Goal: Obtain resource: Obtain resource

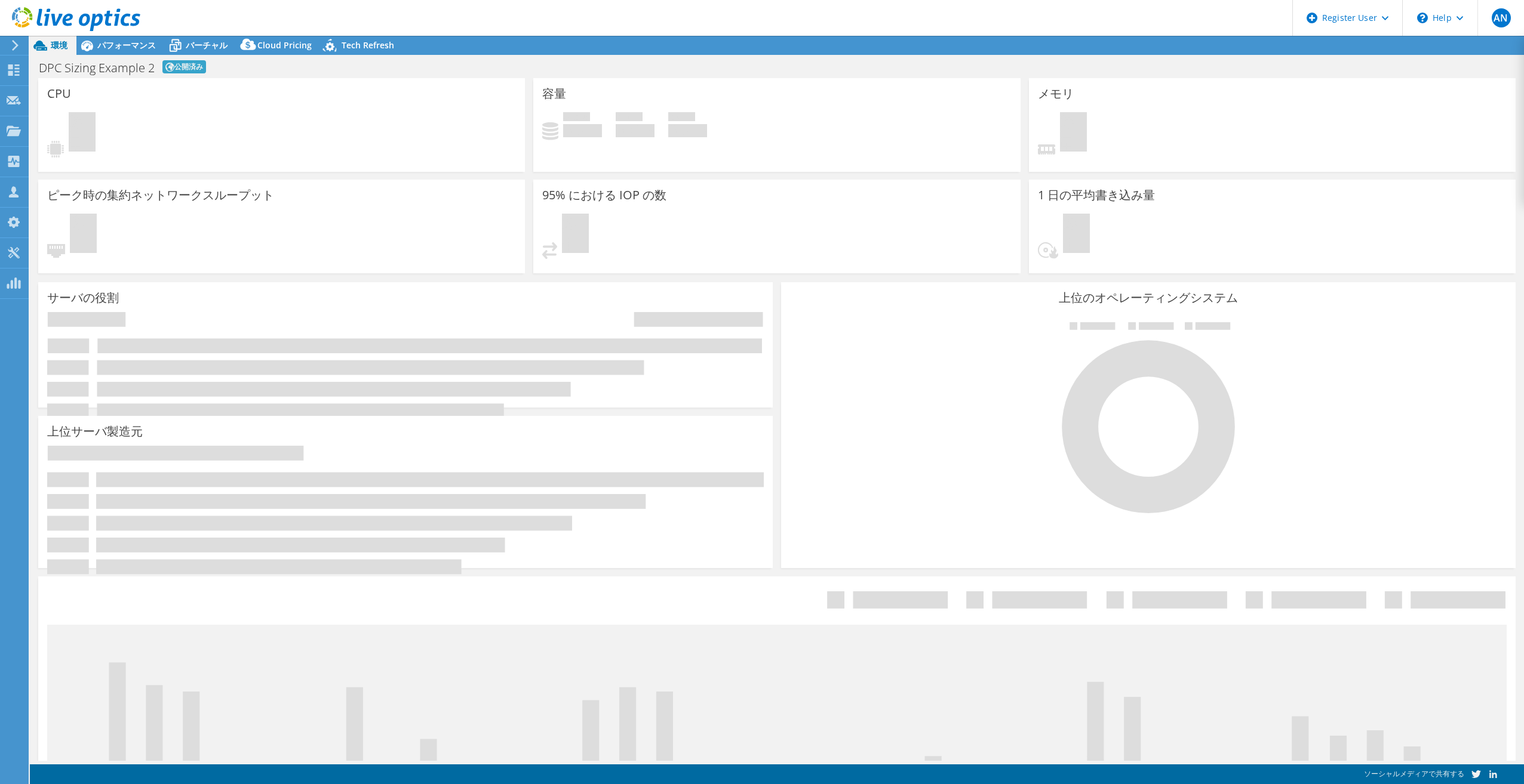
select select "[GEOGRAPHIC_DATA]"
select select "JPY"
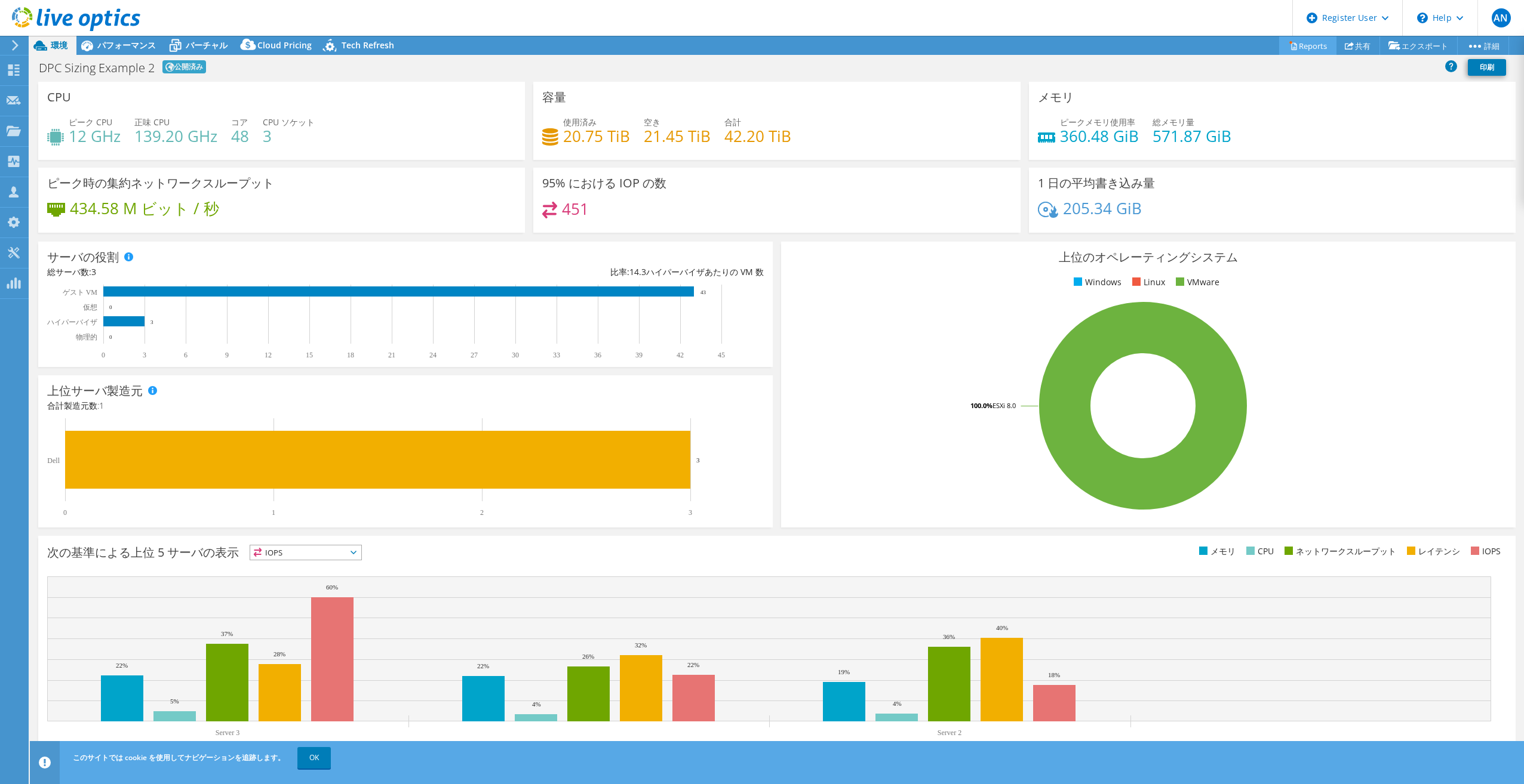
click at [1312, 48] on link "Reports" at bounding box center [1308, 46] width 57 height 19
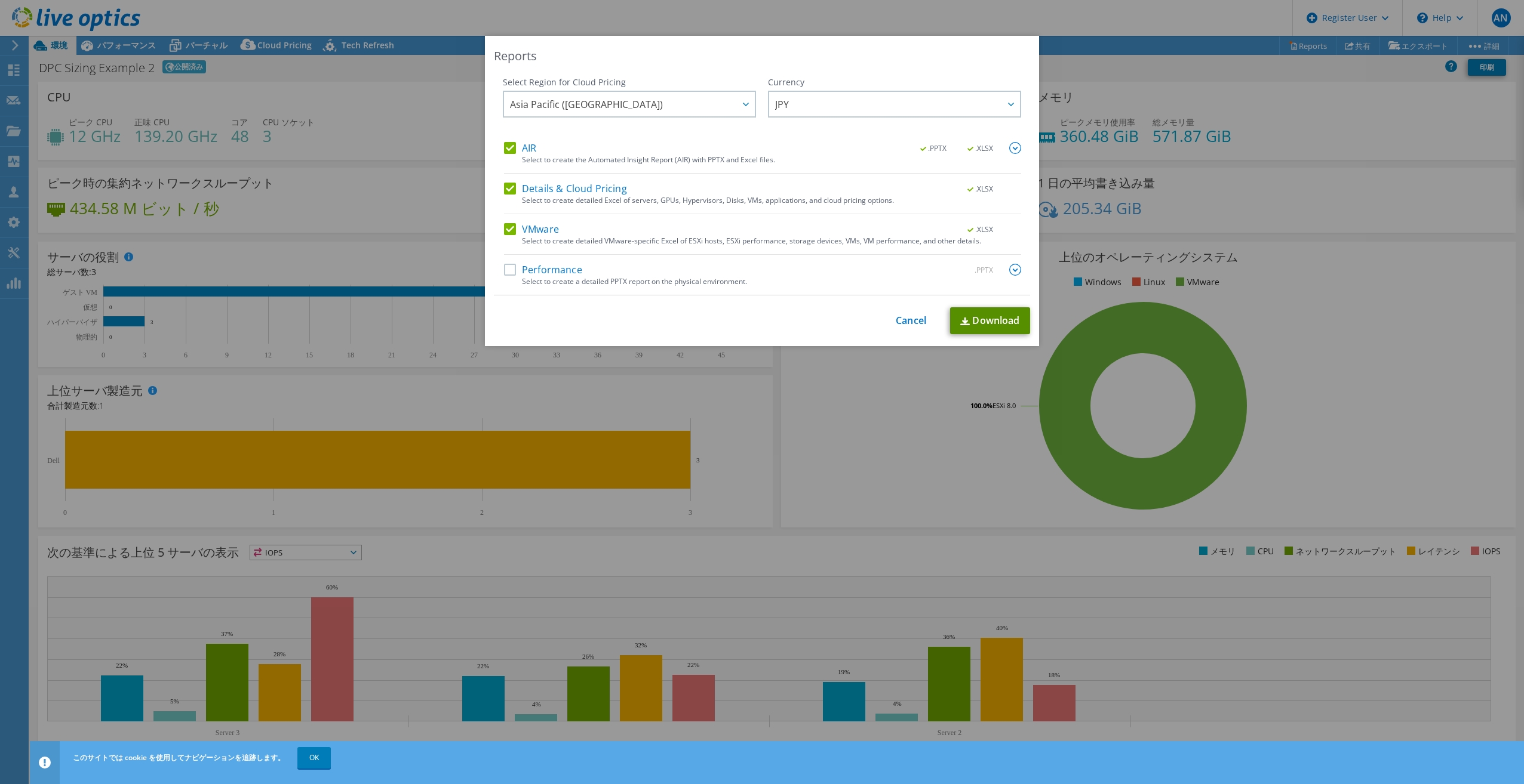
click at [990, 317] on link "Download" at bounding box center [990, 320] width 80 height 27
click at [1077, 72] on div "Reports Select Region for Cloud Pricing Asia Pacific ([GEOGRAPHIC_DATA]) [GEOGR…" at bounding box center [762, 392] width 1524 height 713
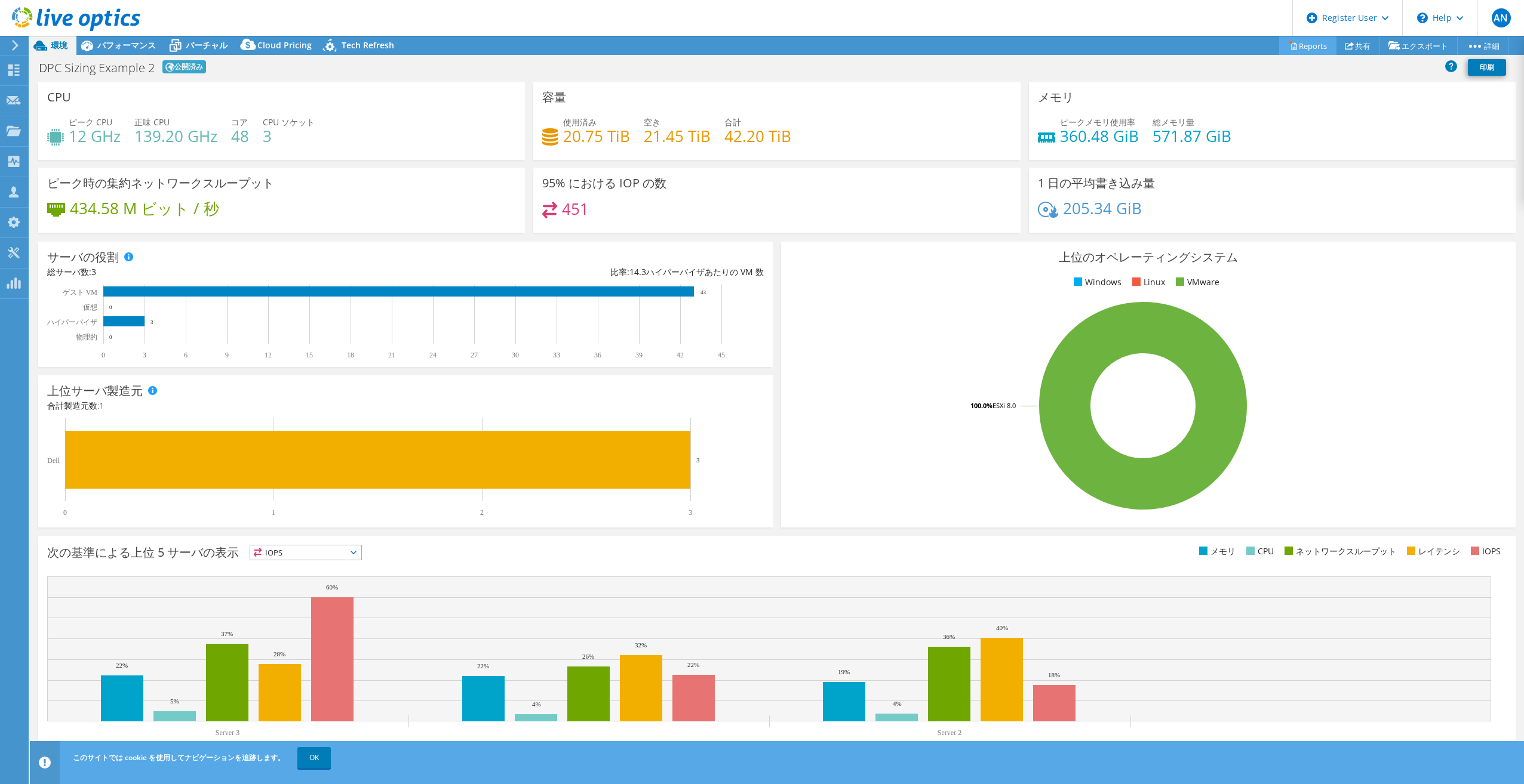
click at [1303, 49] on link "Reports" at bounding box center [1308, 46] width 57 height 19
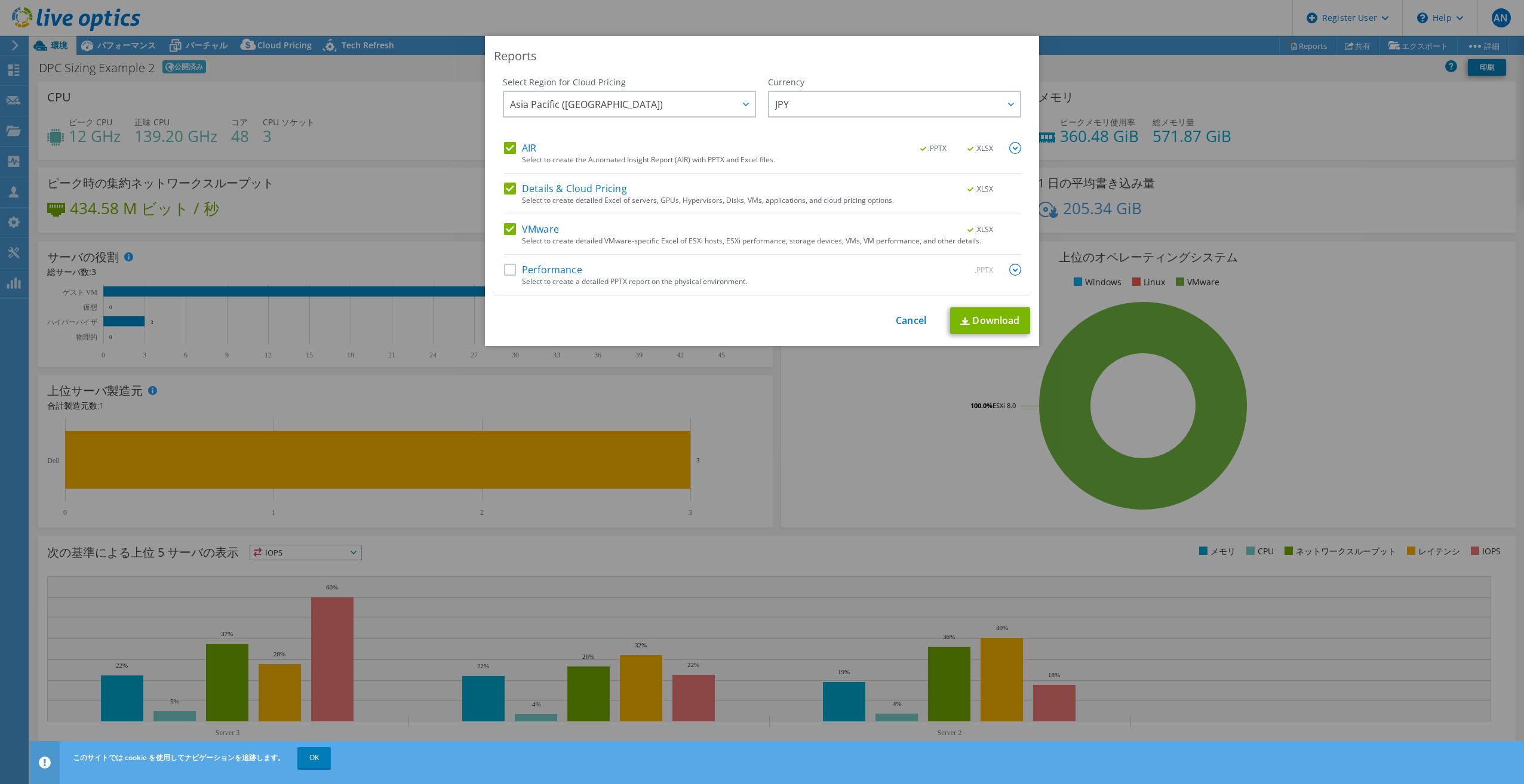
click at [902, 46] on div "Reports Select Region for Cloud Pricing Asia Pacific ([GEOGRAPHIC_DATA]) [GEOGR…" at bounding box center [762, 190] width 554 height 310
click at [888, 17] on div "Reports Select Region for Cloud Pricing Asia Pacific ([GEOGRAPHIC_DATA]) [GEOGR…" at bounding box center [762, 392] width 1524 height 784
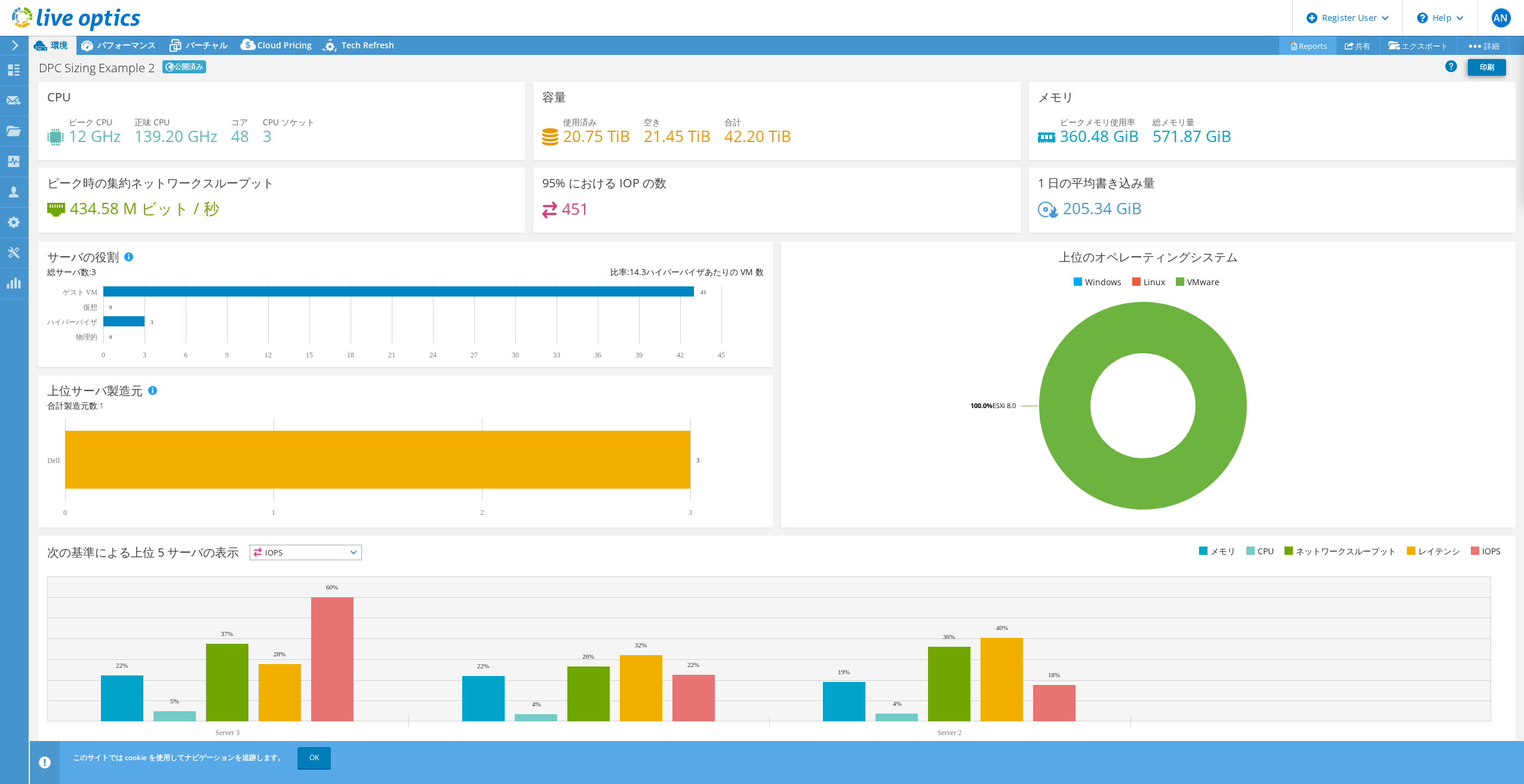
click at [1306, 48] on link "Reports" at bounding box center [1308, 46] width 57 height 19
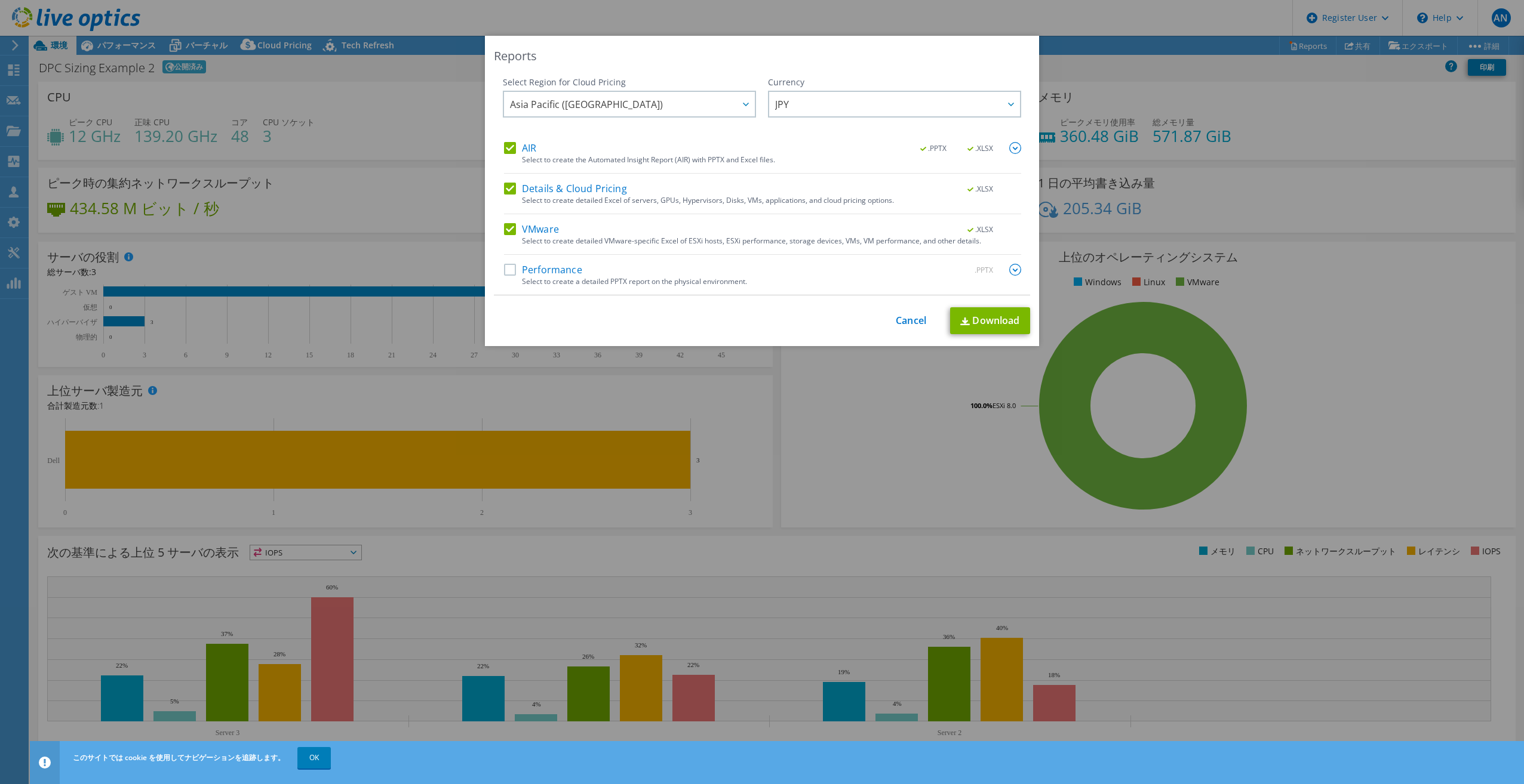
click at [983, 11] on div "Reports Select Region for Cloud Pricing Asia Pacific ([GEOGRAPHIC_DATA]) [GEOGR…" at bounding box center [762, 392] width 1524 height 784
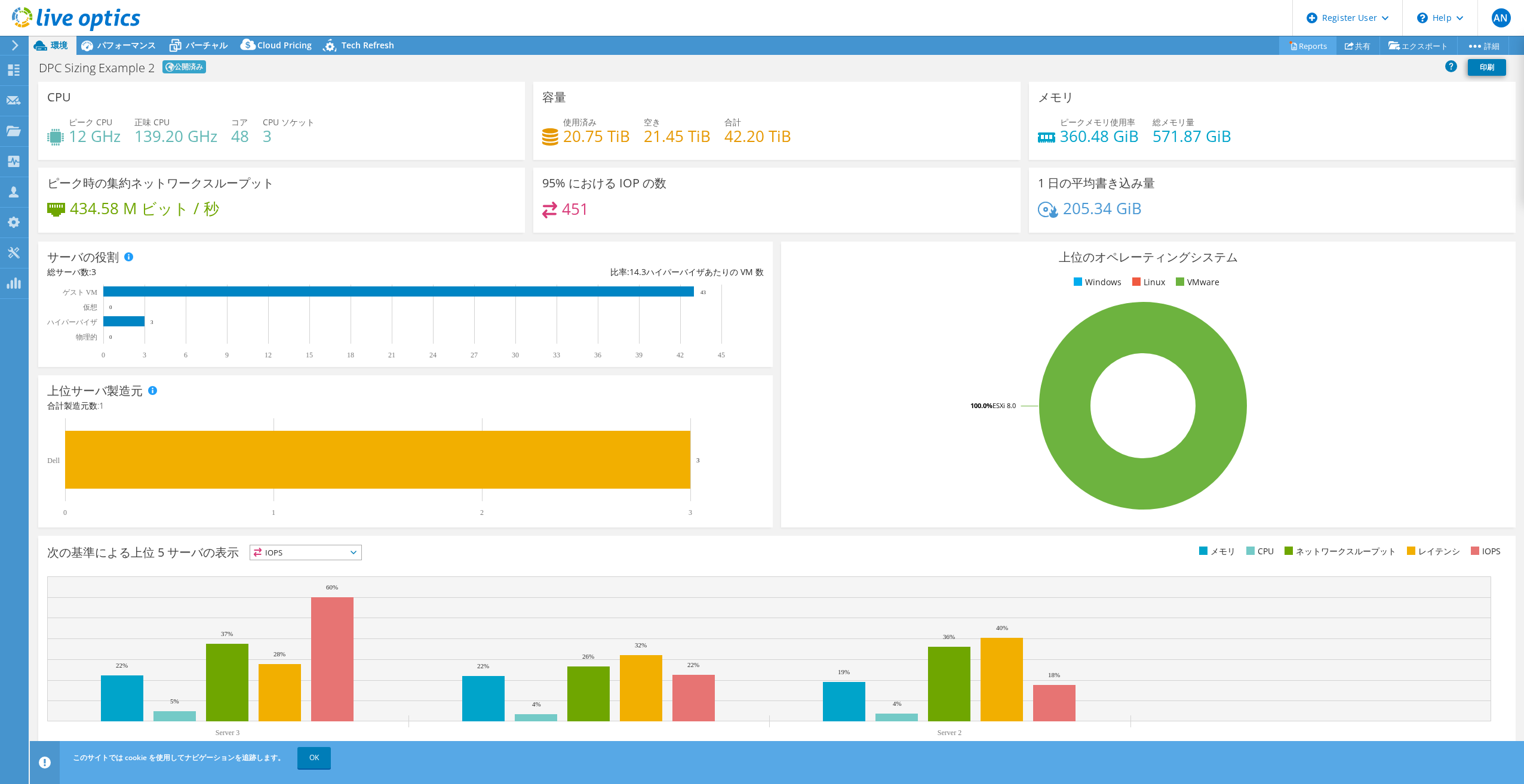
click at [1309, 42] on link "Reports" at bounding box center [1308, 46] width 57 height 19
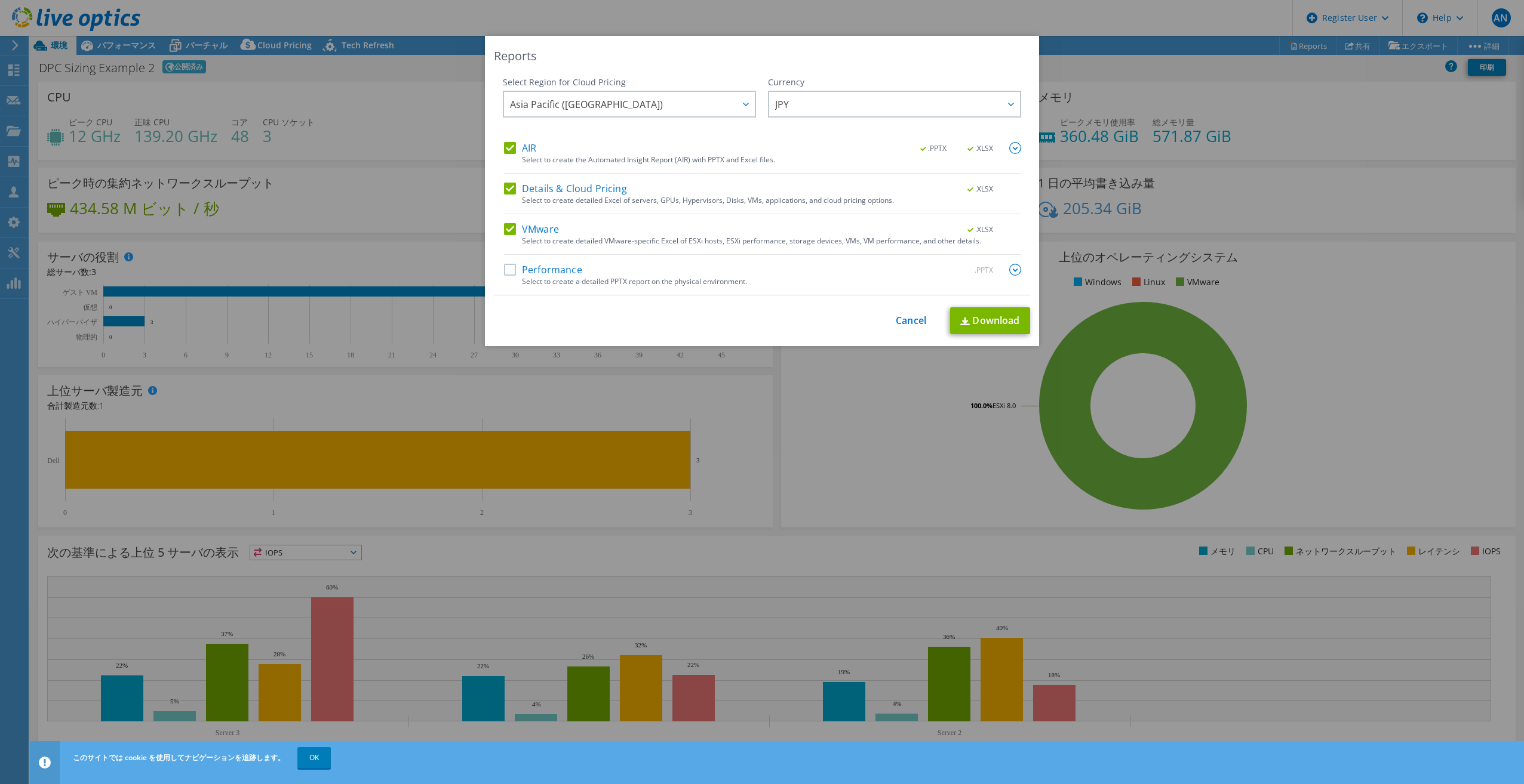
click at [1142, 80] on div "Reports Select Region for Cloud Pricing Asia Pacific ([GEOGRAPHIC_DATA]) [GEOGR…" at bounding box center [762, 392] width 1524 height 713
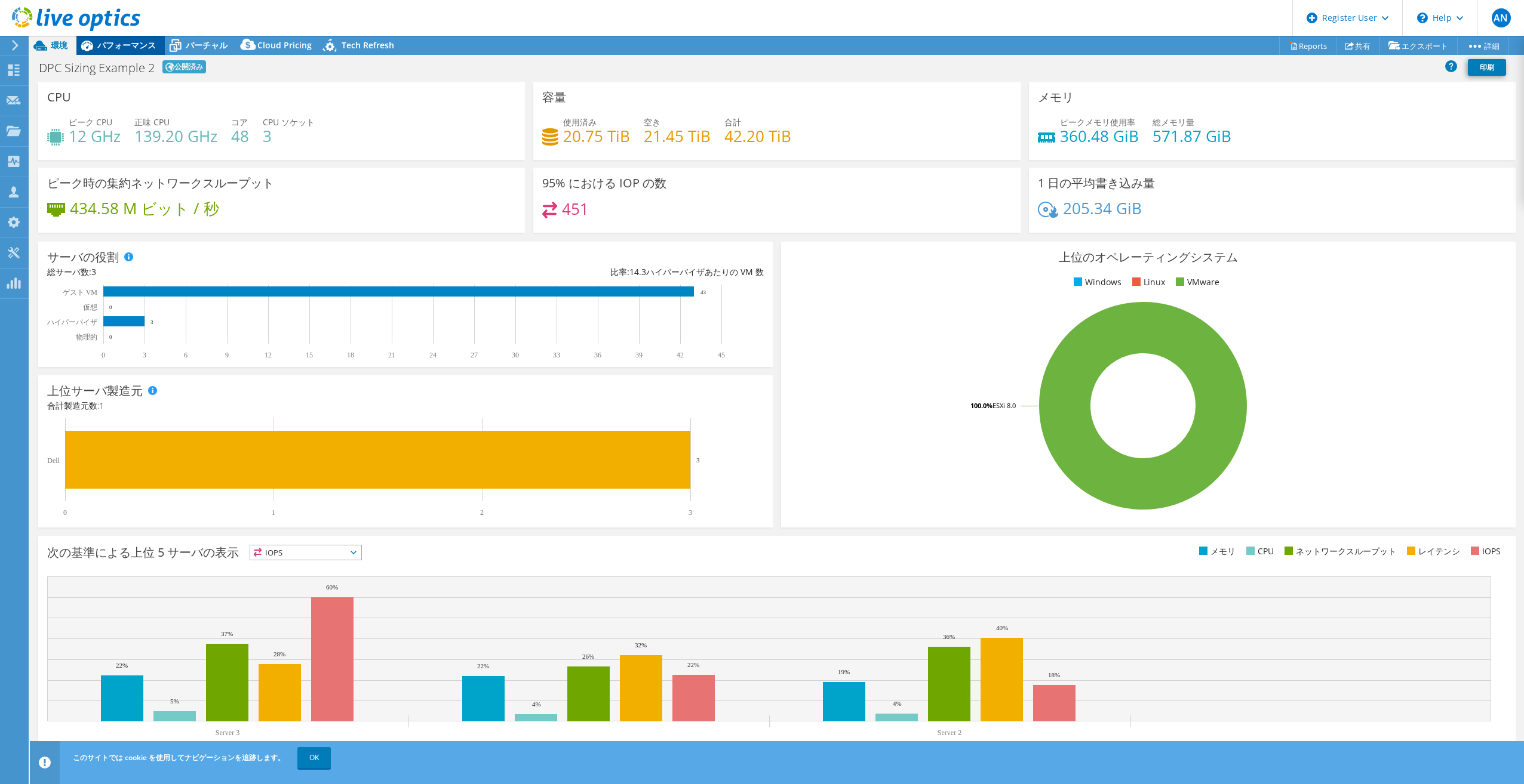
click at [129, 40] on span "パフォーマンス" at bounding box center [127, 45] width 59 height 12
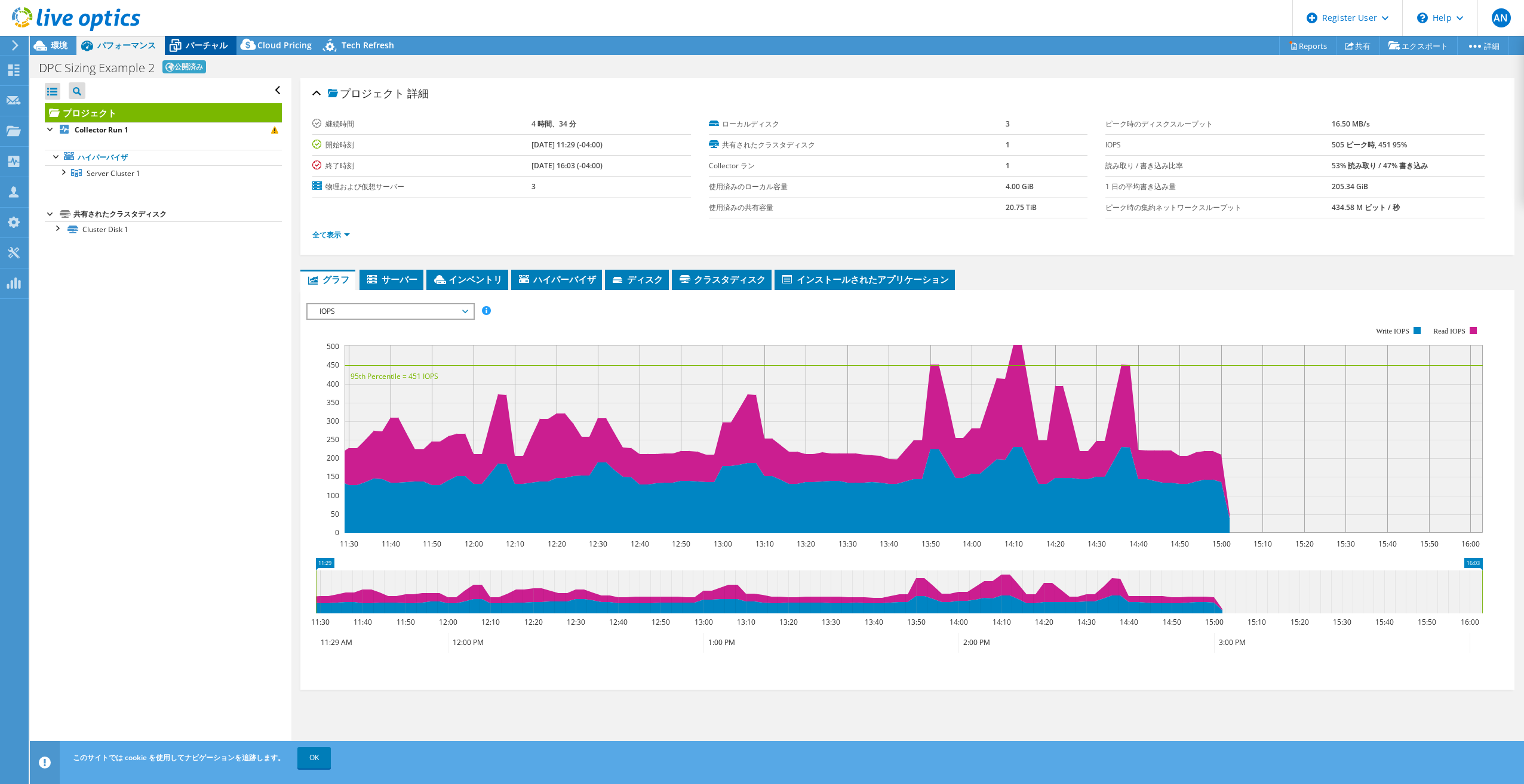
click at [190, 44] on span "バーチャル" at bounding box center [207, 45] width 42 height 12
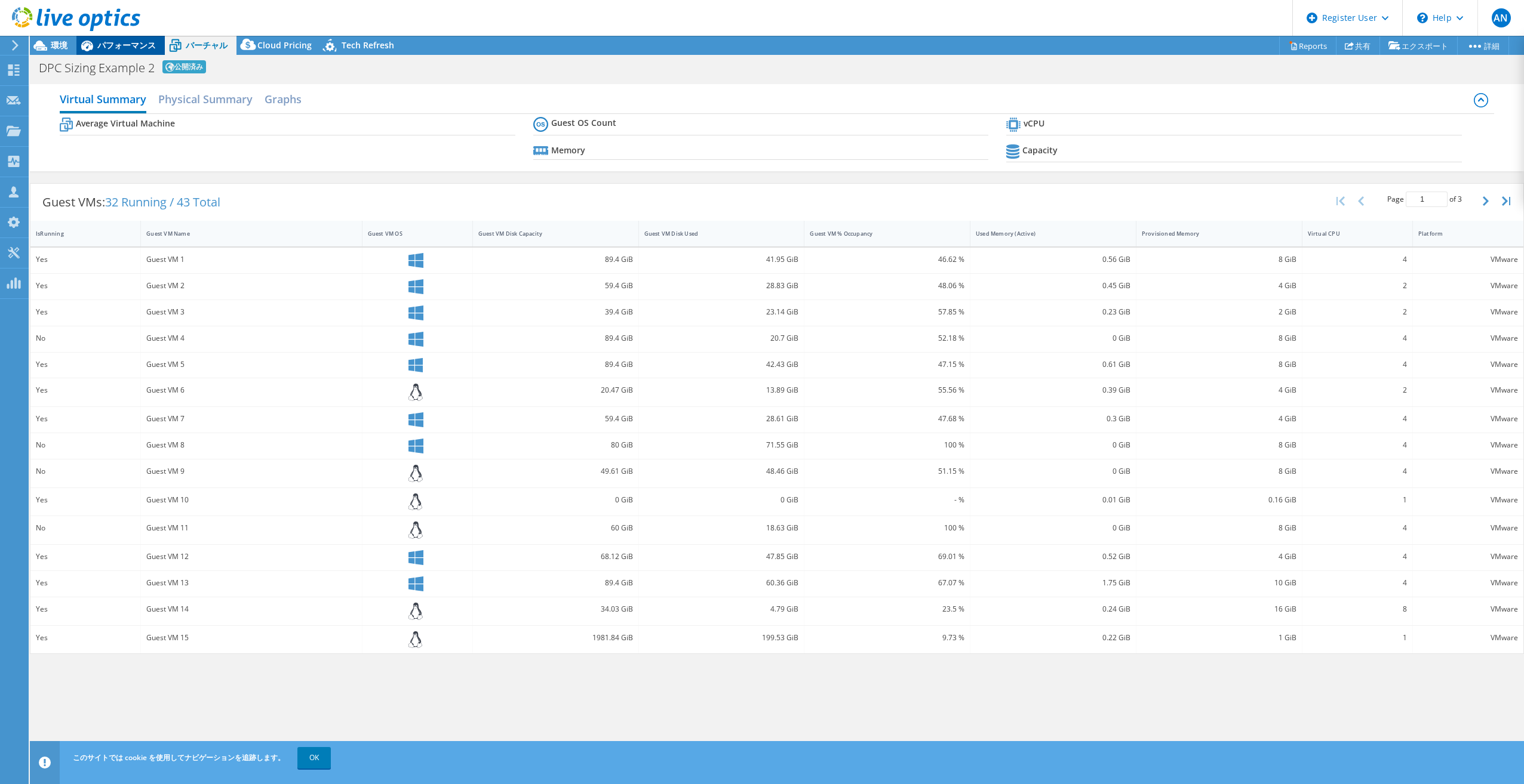
click at [103, 43] on span "パフォーマンス" at bounding box center [127, 45] width 59 height 12
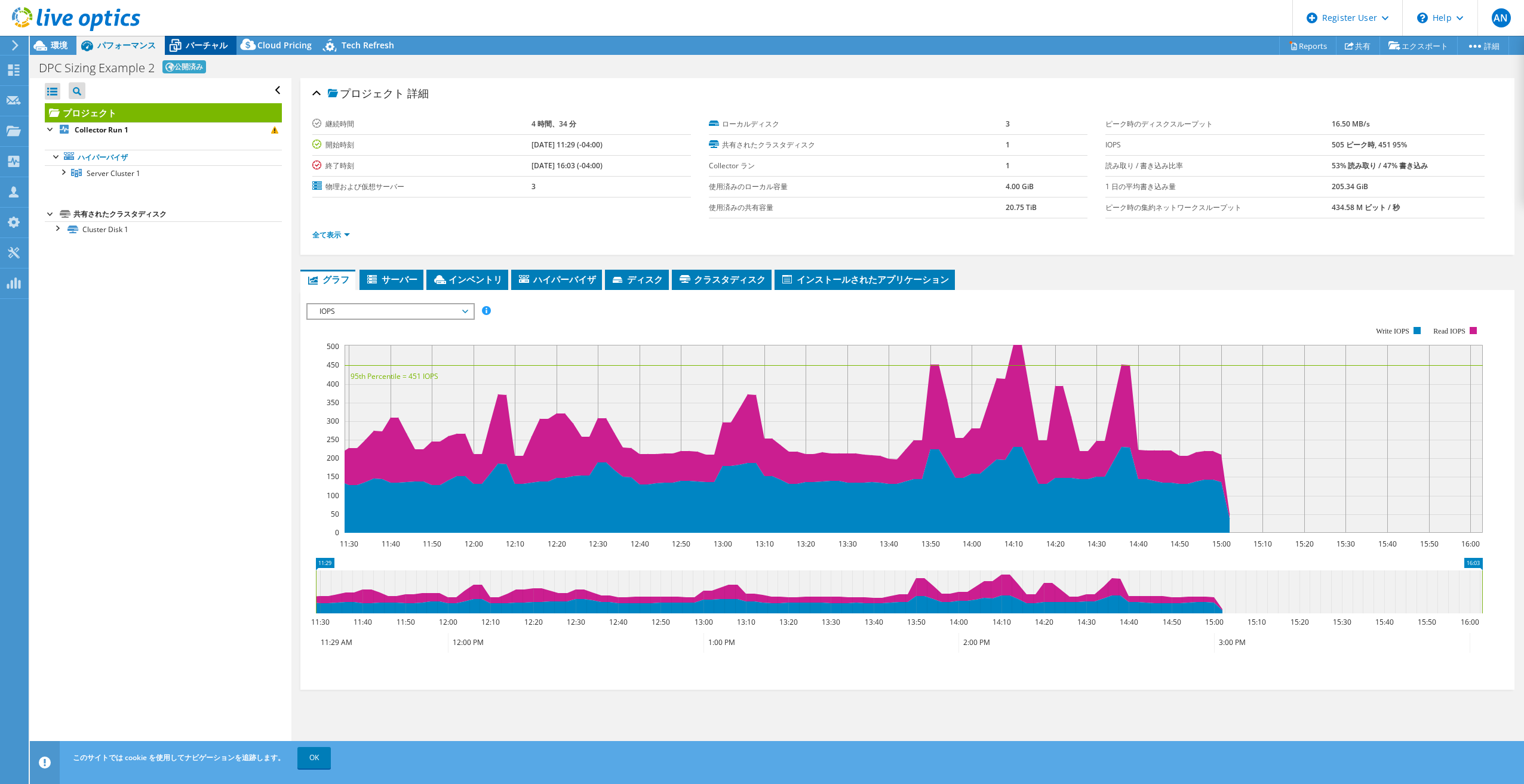
click at [197, 36] on div "バーチャル" at bounding box center [201, 45] width 72 height 19
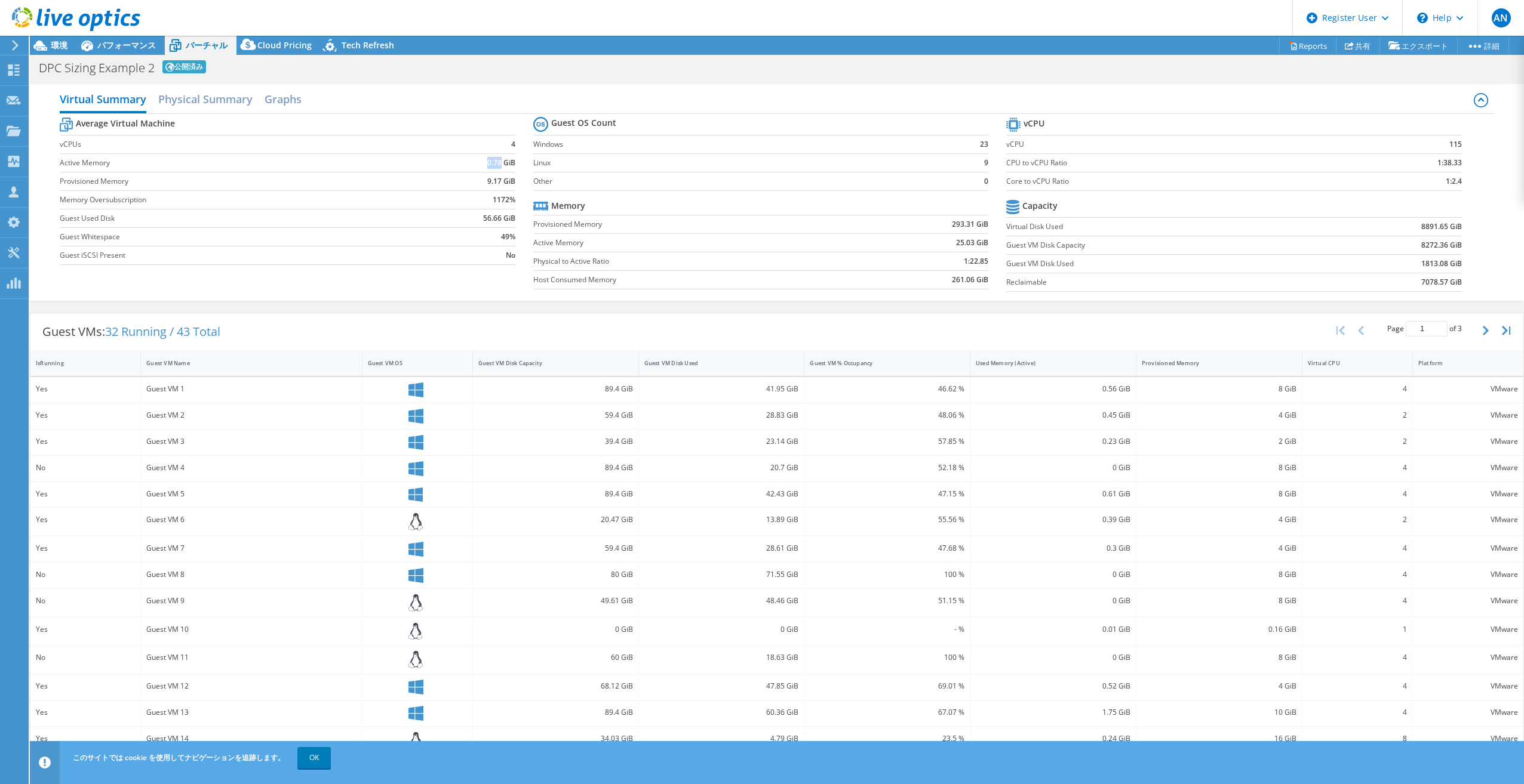
drag, startPoint x: 472, startPoint y: 166, endPoint x: 496, endPoint y: 169, distance: 24.2
click at [496, 167] on td "0.78 GiB" at bounding box center [465, 163] width 99 height 19
copy b "0.78"
drag, startPoint x: 473, startPoint y: 183, endPoint x: 493, endPoint y: 186, distance: 20.2
click at [493, 186] on td "9.17 GiB" at bounding box center [465, 181] width 99 height 19
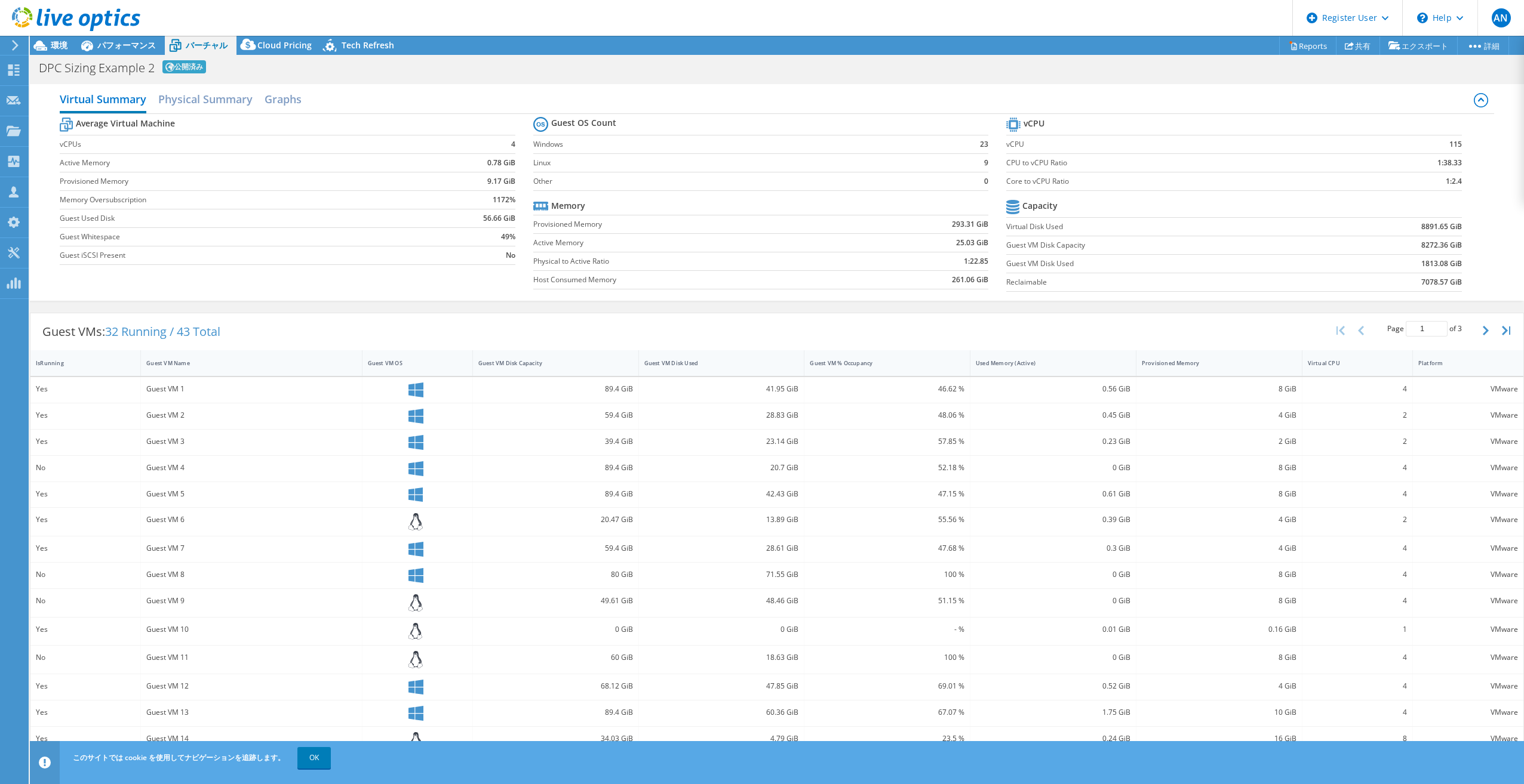
drag, startPoint x: 493, startPoint y: 186, endPoint x: 464, endPoint y: 200, distance: 32.2
click at [464, 200] on td "1172%" at bounding box center [465, 200] width 99 height 19
drag, startPoint x: 481, startPoint y: 200, endPoint x: 478, endPoint y: 207, distance: 7.6
click at [482, 205] on td "1172%" at bounding box center [465, 200] width 99 height 19
drag, startPoint x: 462, startPoint y: 214, endPoint x: 499, endPoint y: 220, distance: 37.5
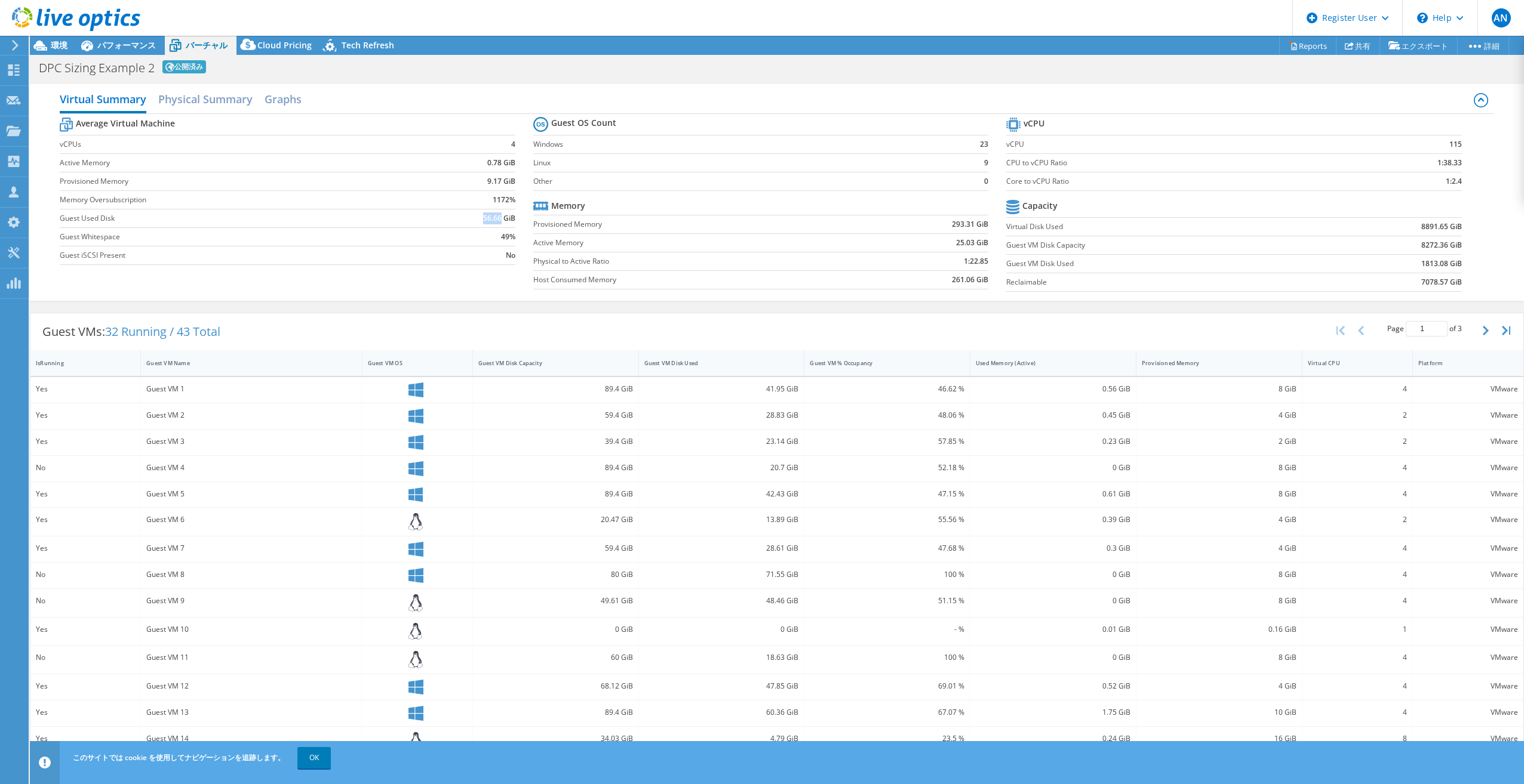
click at [499, 220] on td "56.66 GiB" at bounding box center [465, 218] width 99 height 19
copy b "56.66"
drag, startPoint x: 330, startPoint y: 200, endPoint x: 382, endPoint y: 207, distance: 52.5
click at [330, 200] on label "Memory Oversubscription" at bounding box center [238, 200] width 356 height 12
drag, startPoint x: 475, startPoint y: 184, endPoint x: 487, endPoint y: 183, distance: 12.0
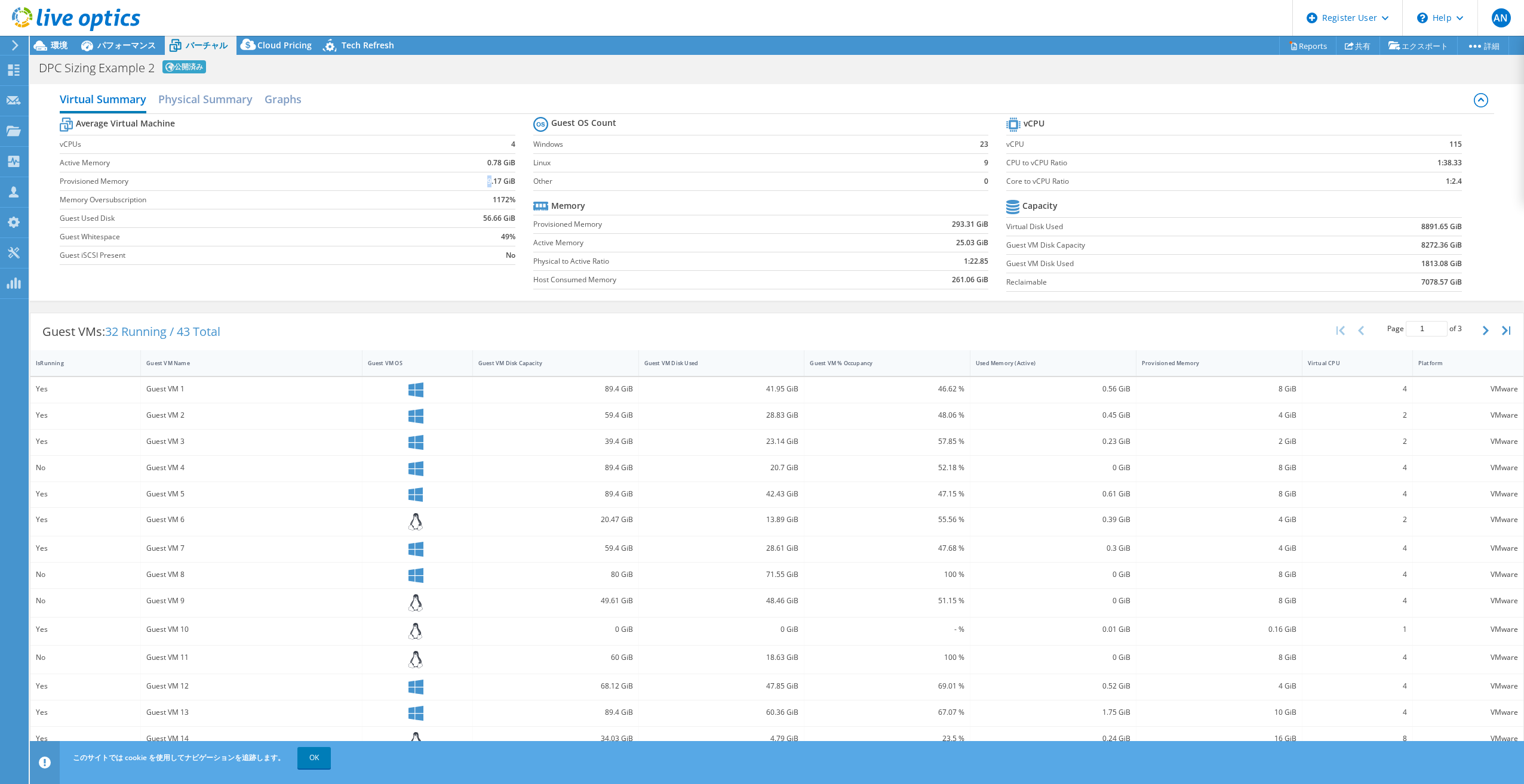
click at [487, 183] on td "9.17 GiB" at bounding box center [465, 181] width 99 height 19
click at [487, 183] on b "9.17 GiB" at bounding box center [501, 181] width 28 height 12
click at [119, 50] on span "パフォーマンス" at bounding box center [127, 45] width 59 height 12
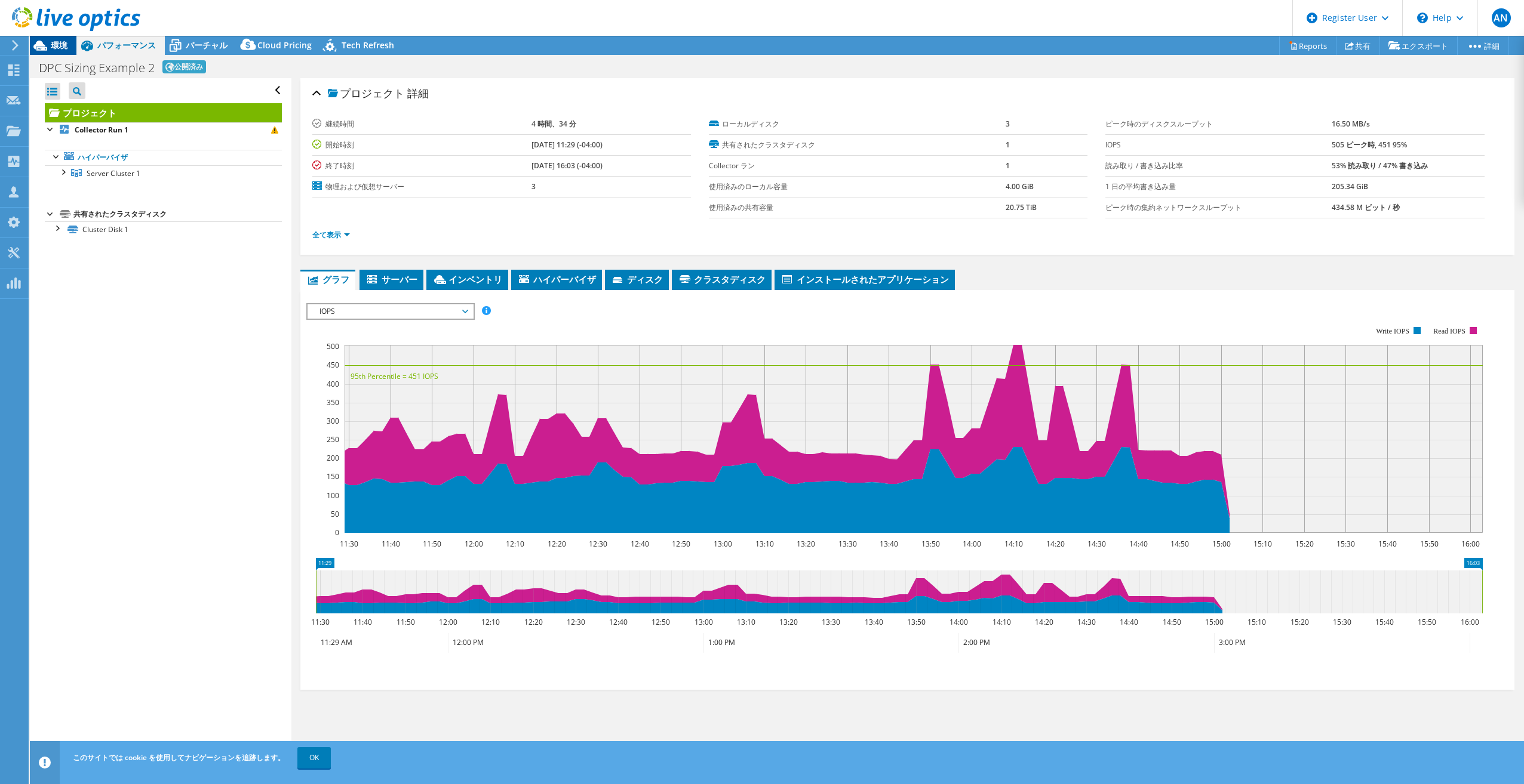
click at [61, 40] on span "環境" at bounding box center [60, 45] width 17 height 12
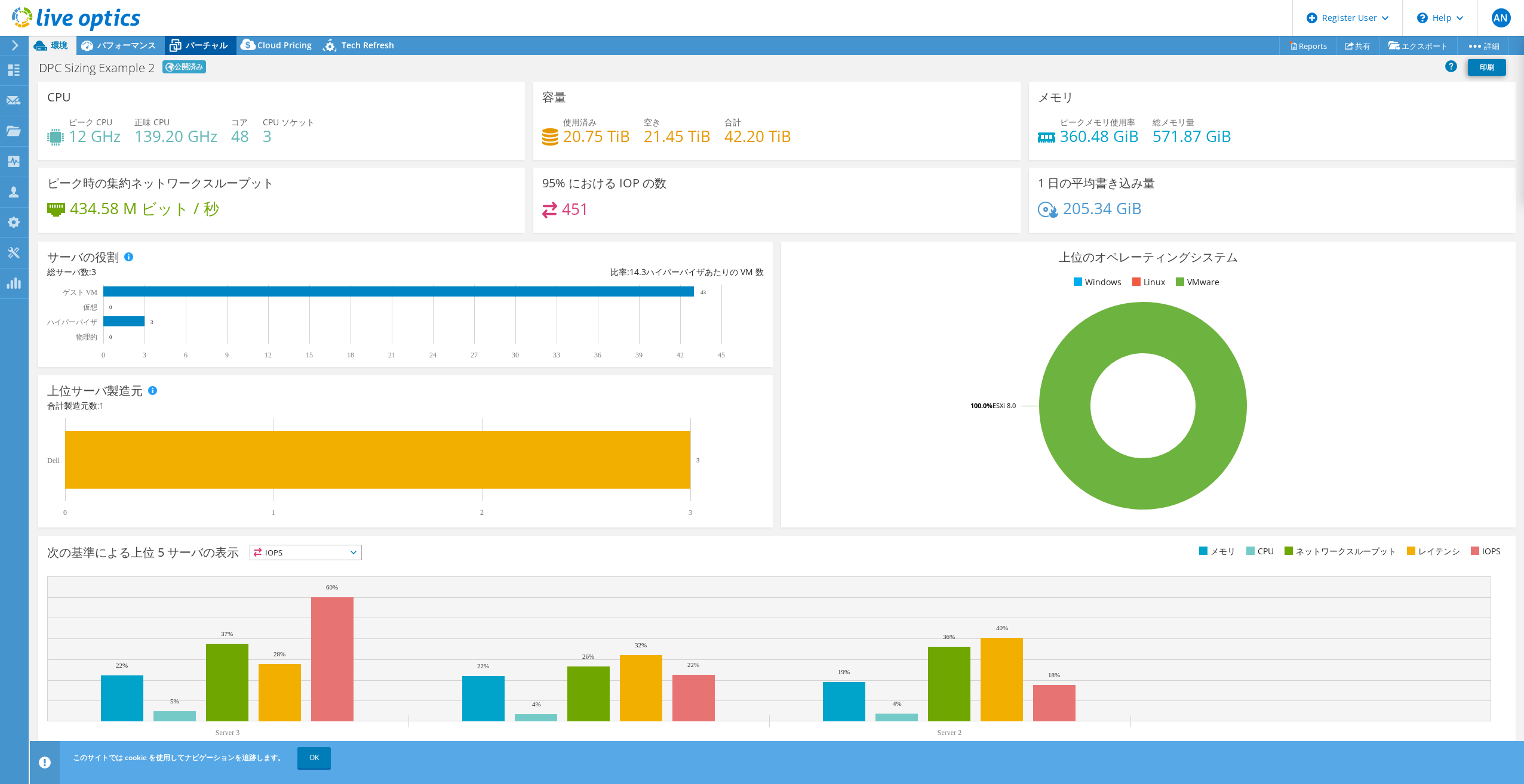
click at [189, 43] on span "バーチャル" at bounding box center [207, 45] width 42 height 12
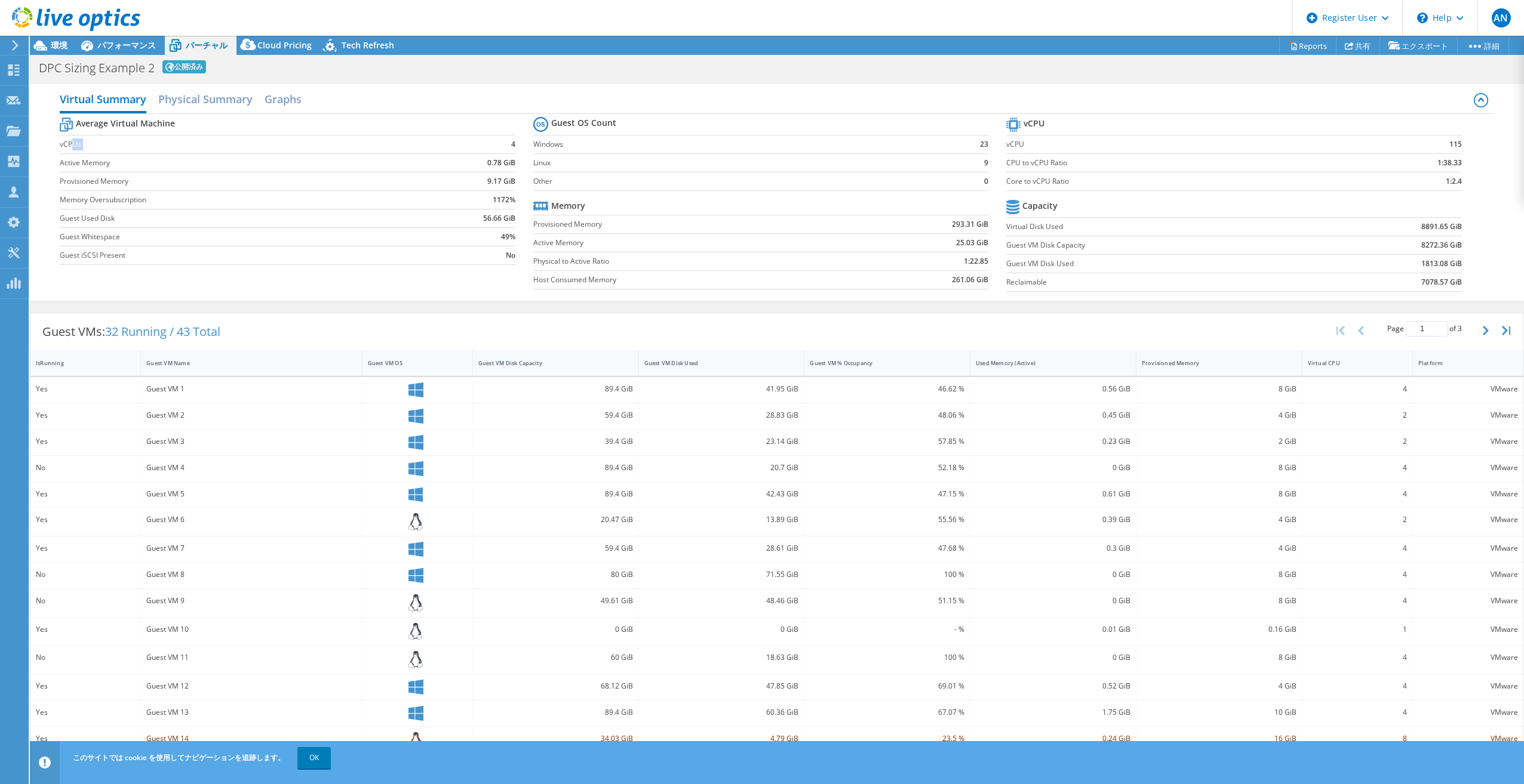
drag, startPoint x: 112, startPoint y: 145, endPoint x: 468, endPoint y: 152, distance: 356.1
click at [468, 152] on tr "vCPUs 4" at bounding box center [287, 144] width 455 height 19
click at [460, 311] on div "Guest VMs: 32 Running / 43 Total Page 1 of 3 5 rows 10 rows 20 rows 25 rows 50 …" at bounding box center [777, 548] width 1494 height 484
drag, startPoint x: 464, startPoint y: 183, endPoint x: 512, endPoint y: 187, distance: 48.2
click at [512, 187] on td "9.17 GiB" at bounding box center [465, 181] width 99 height 19
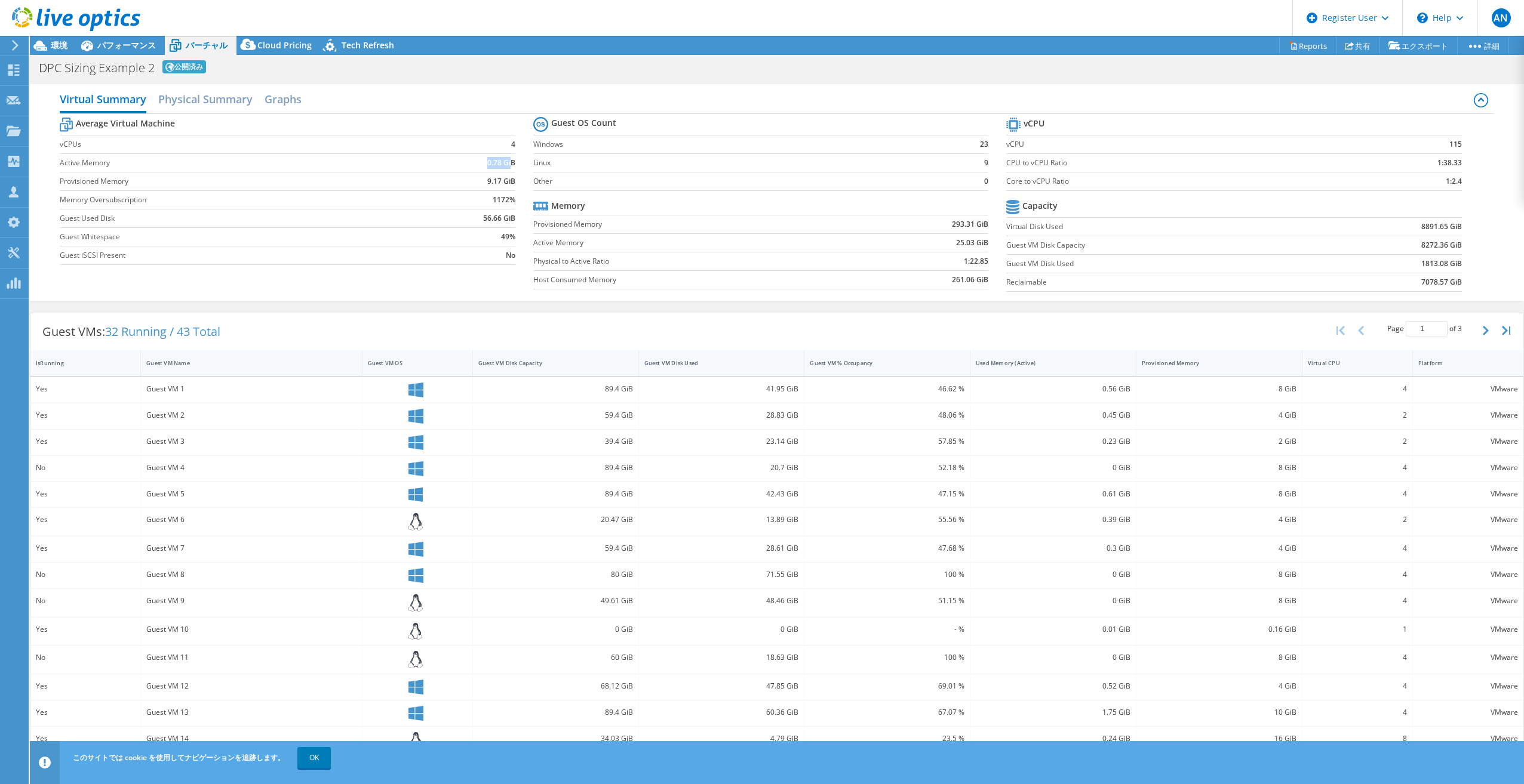
drag, startPoint x: 460, startPoint y: 163, endPoint x: 512, endPoint y: 163, distance: 52.0
click at [509, 163] on td "0.78 GiB" at bounding box center [465, 163] width 99 height 19
click at [283, 45] on span "Cloud Pricing" at bounding box center [284, 45] width 54 height 12
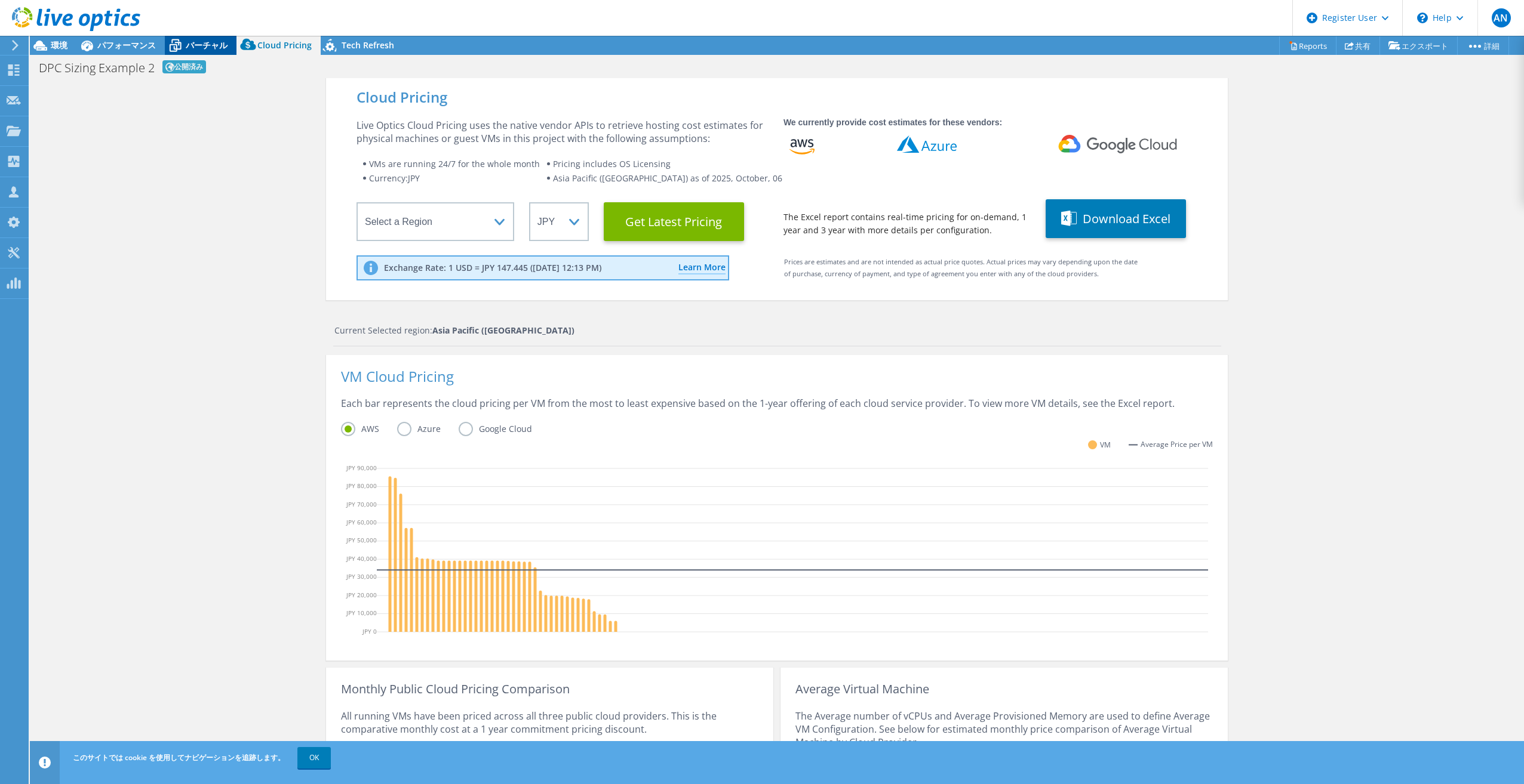
click at [192, 46] on span "バーチャル" at bounding box center [207, 45] width 42 height 12
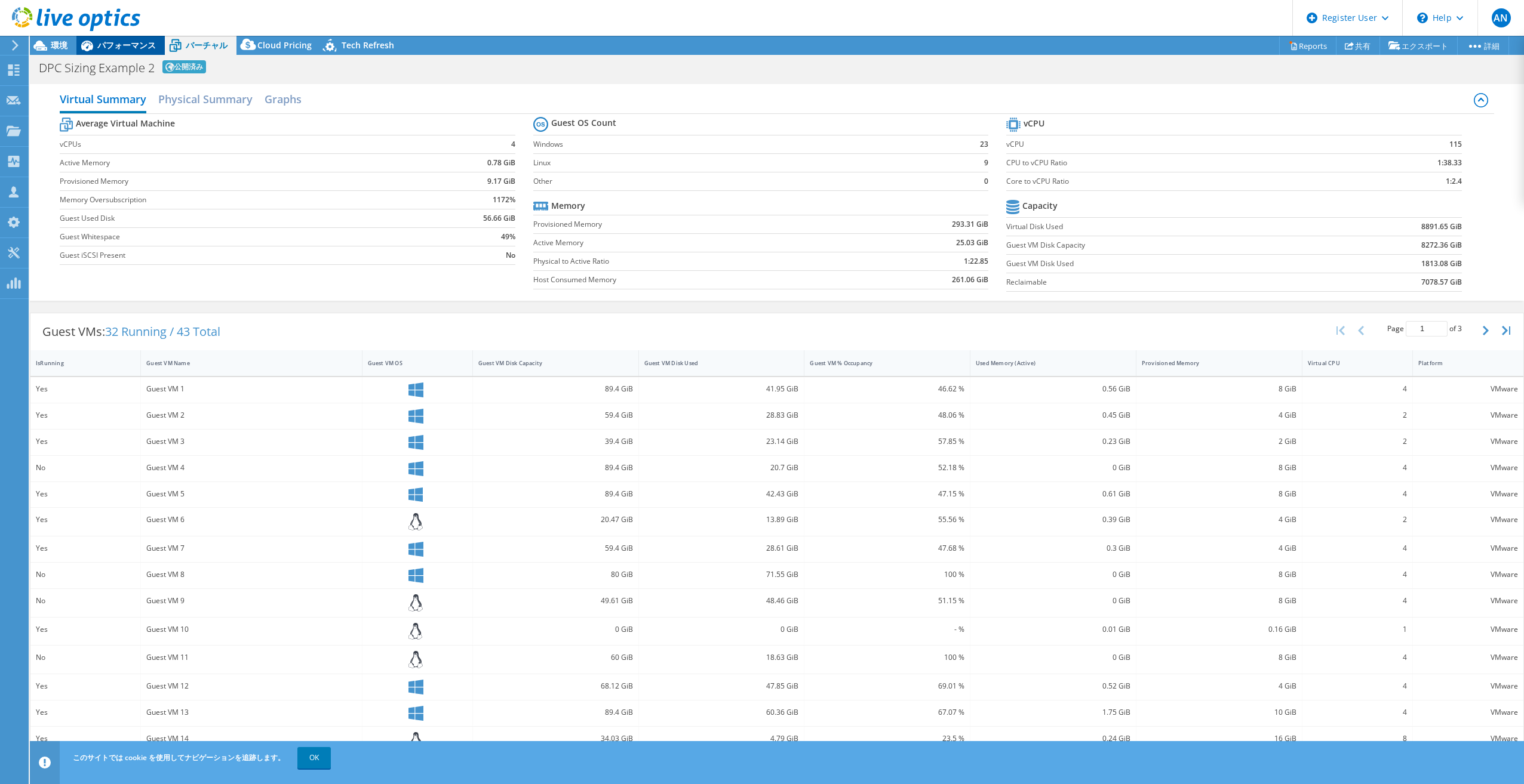
click at [124, 44] on span "パフォーマンス" at bounding box center [127, 45] width 59 height 12
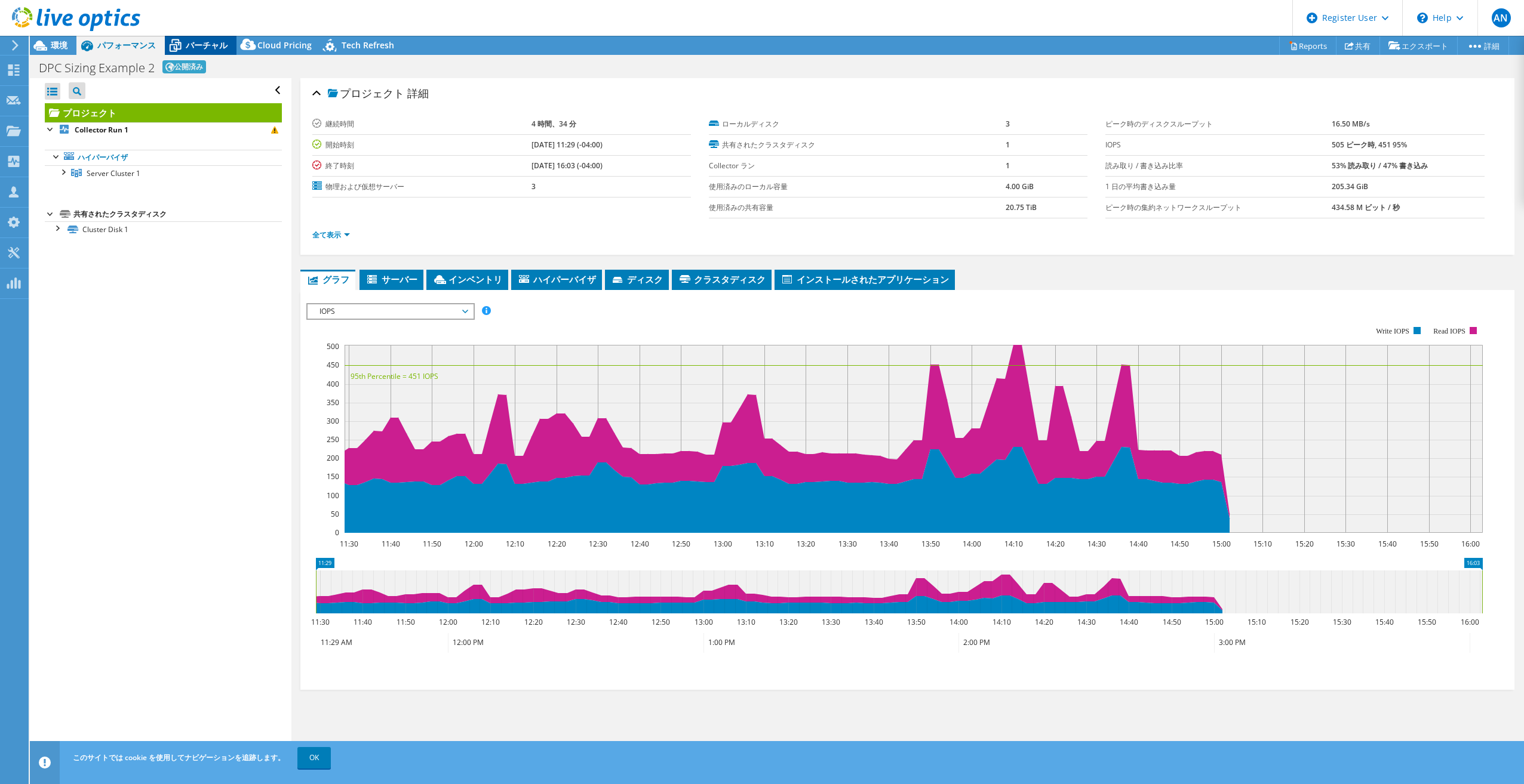
click at [186, 49] on span "バーチャル" at bounding box center [207, 45] width 42 height 12
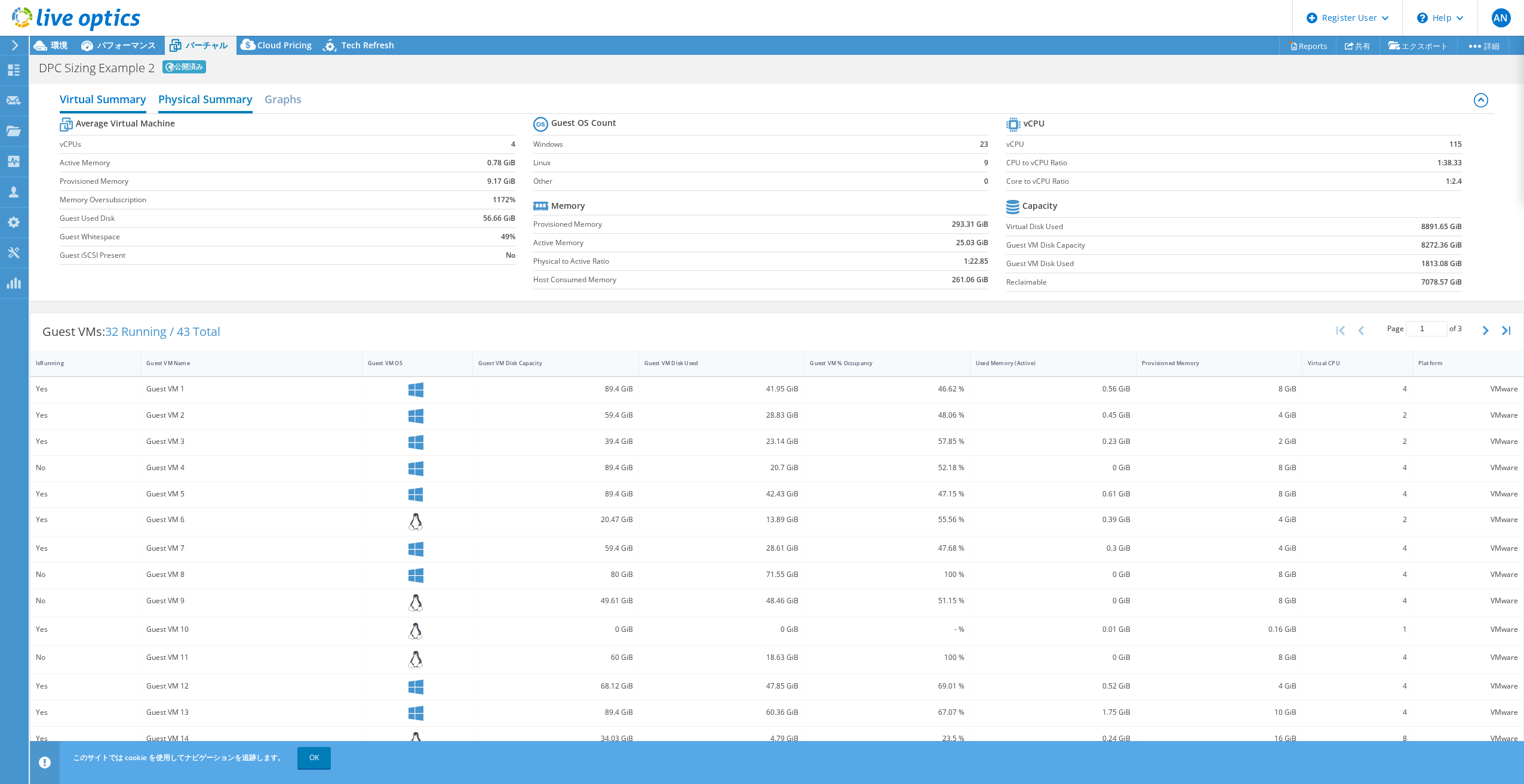
click at [203, 95] on h2 "Physical Summary" at bounding box center [205, 101] width 94 height 26
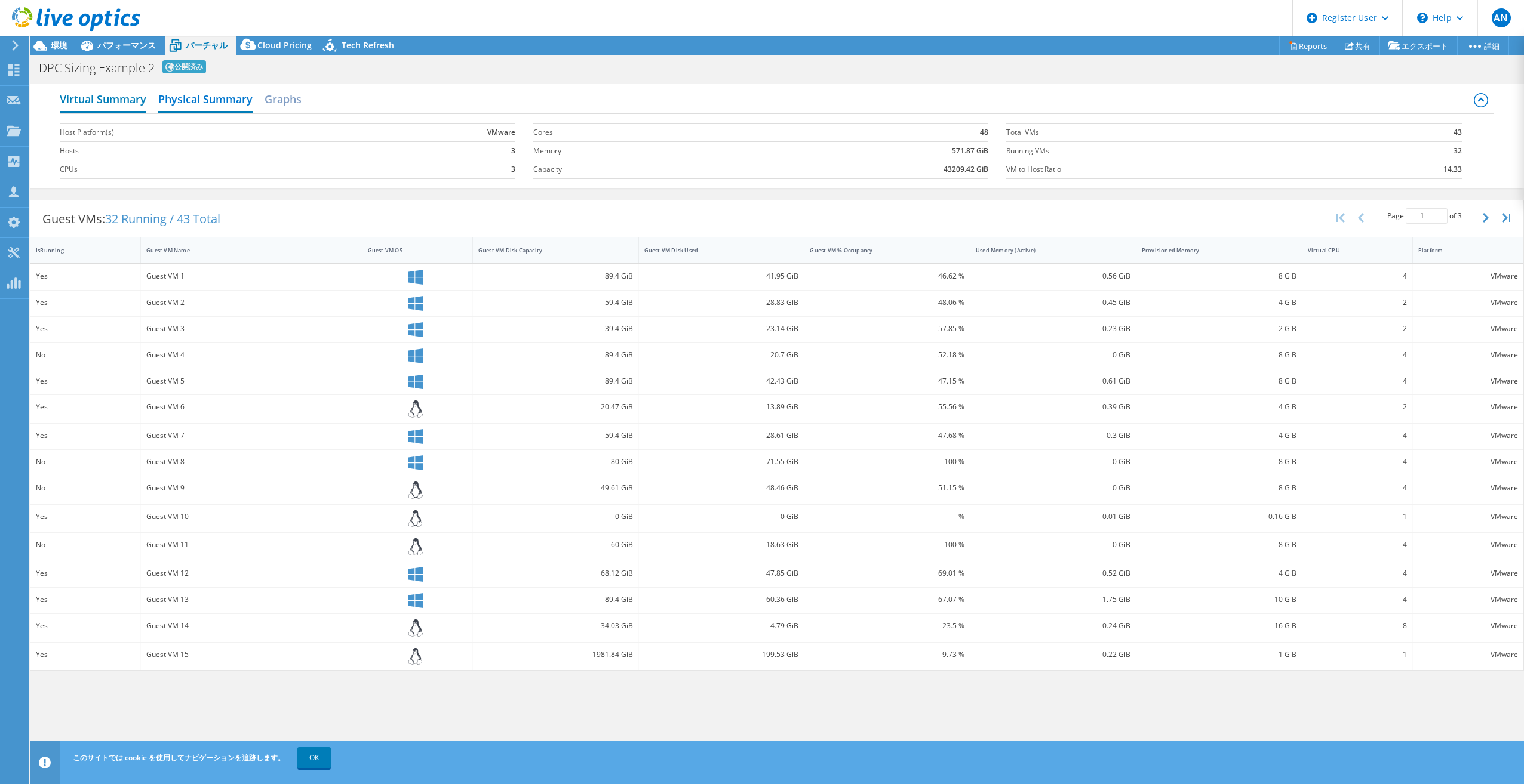
click at [109, 97] on h2 "Virtual Summary" at bounding box center [103, 101] width 87 height 26
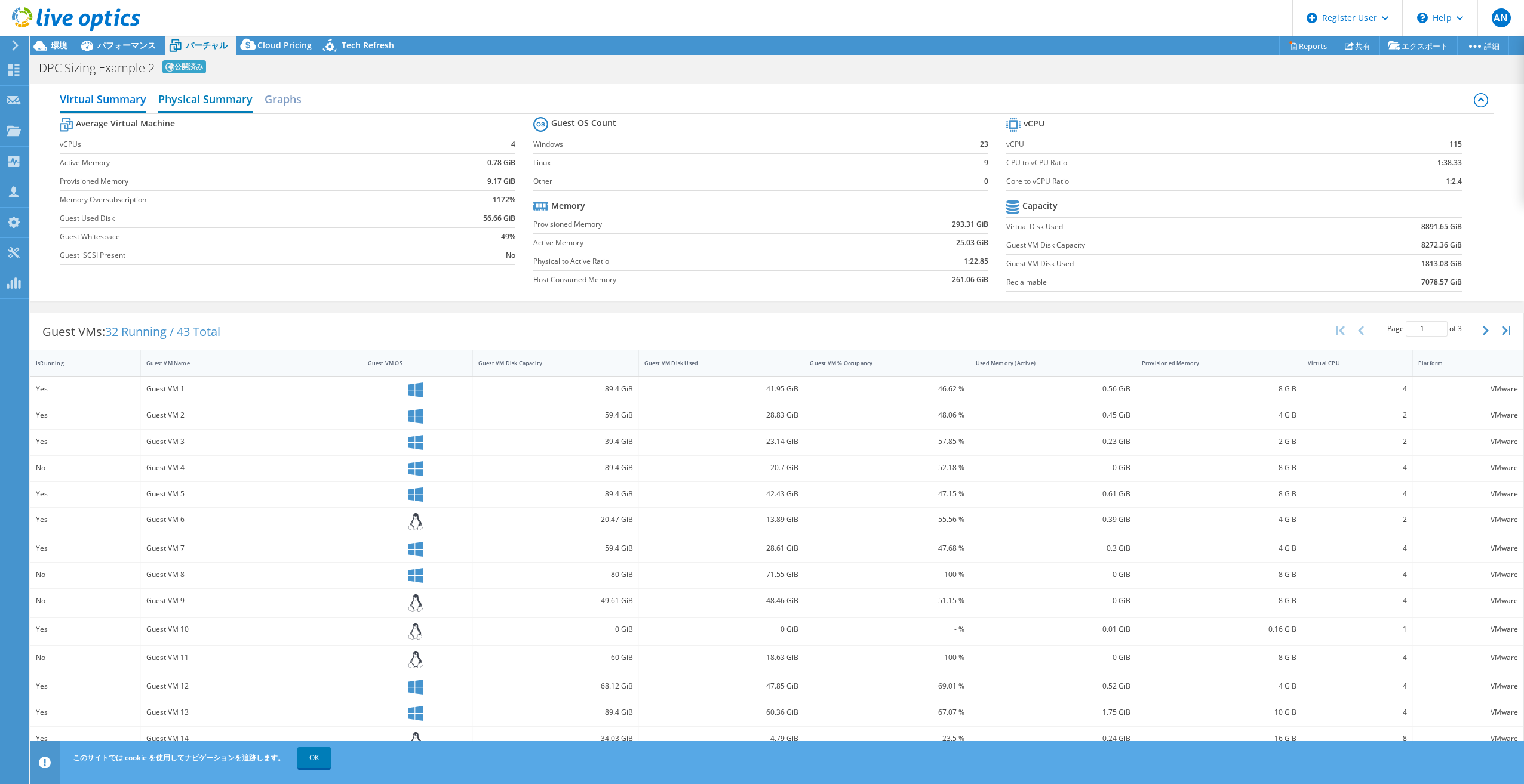
click at [184, 106] on h2 "Physical Summary" at bounding box center [205, 101] width 94 height 26
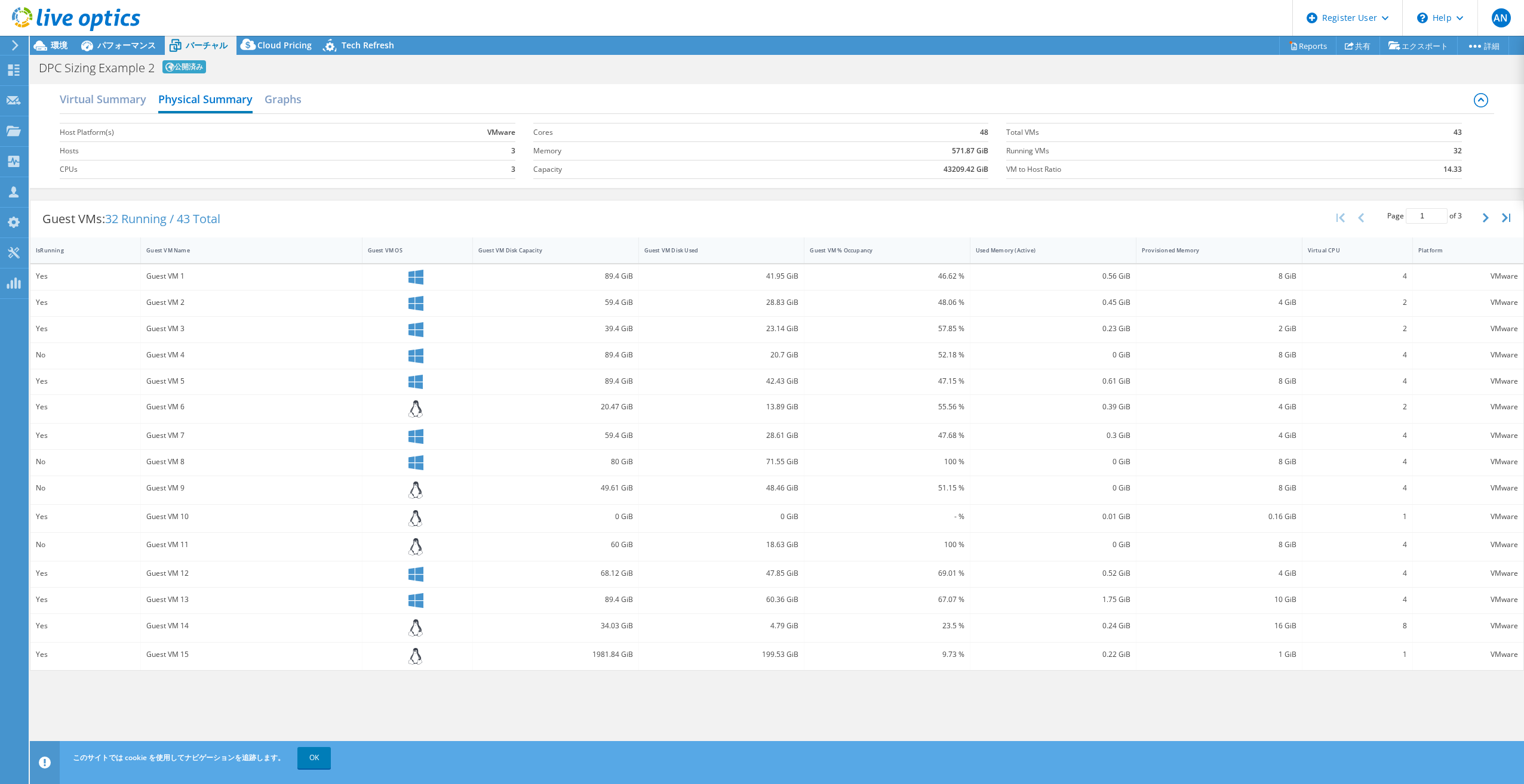
click at [304, 108] on div "Virtual Summary Physical Summary Graphs" at bounding box center [777, 101] width 1434 height 27
click at [283, 98] on h2 "Graphs" at bounding box center [283, 101] width 37 height 26
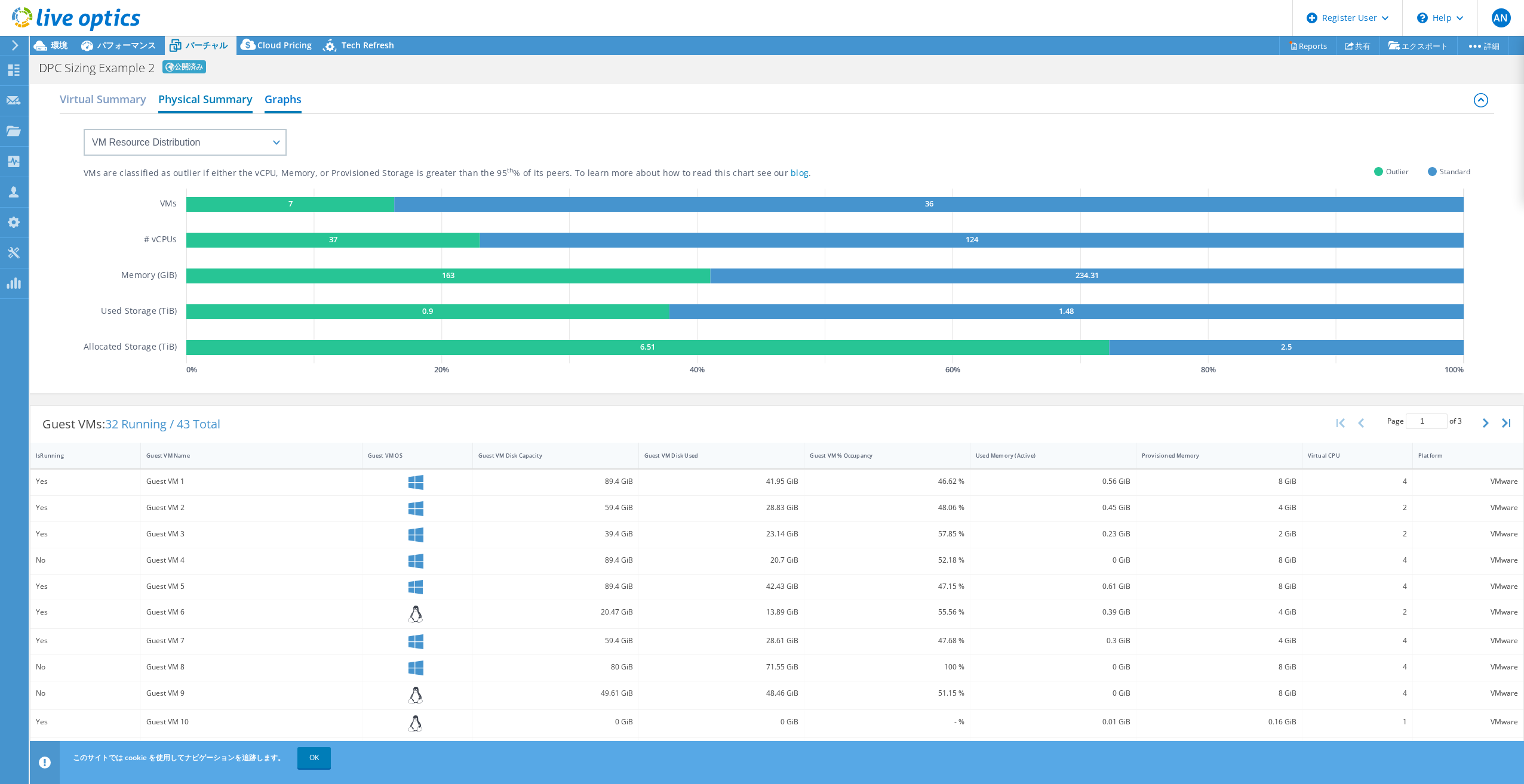
click at [237, 104] on h2 "Physical Summary" at bounding box center [205, 101] width 94 height 26
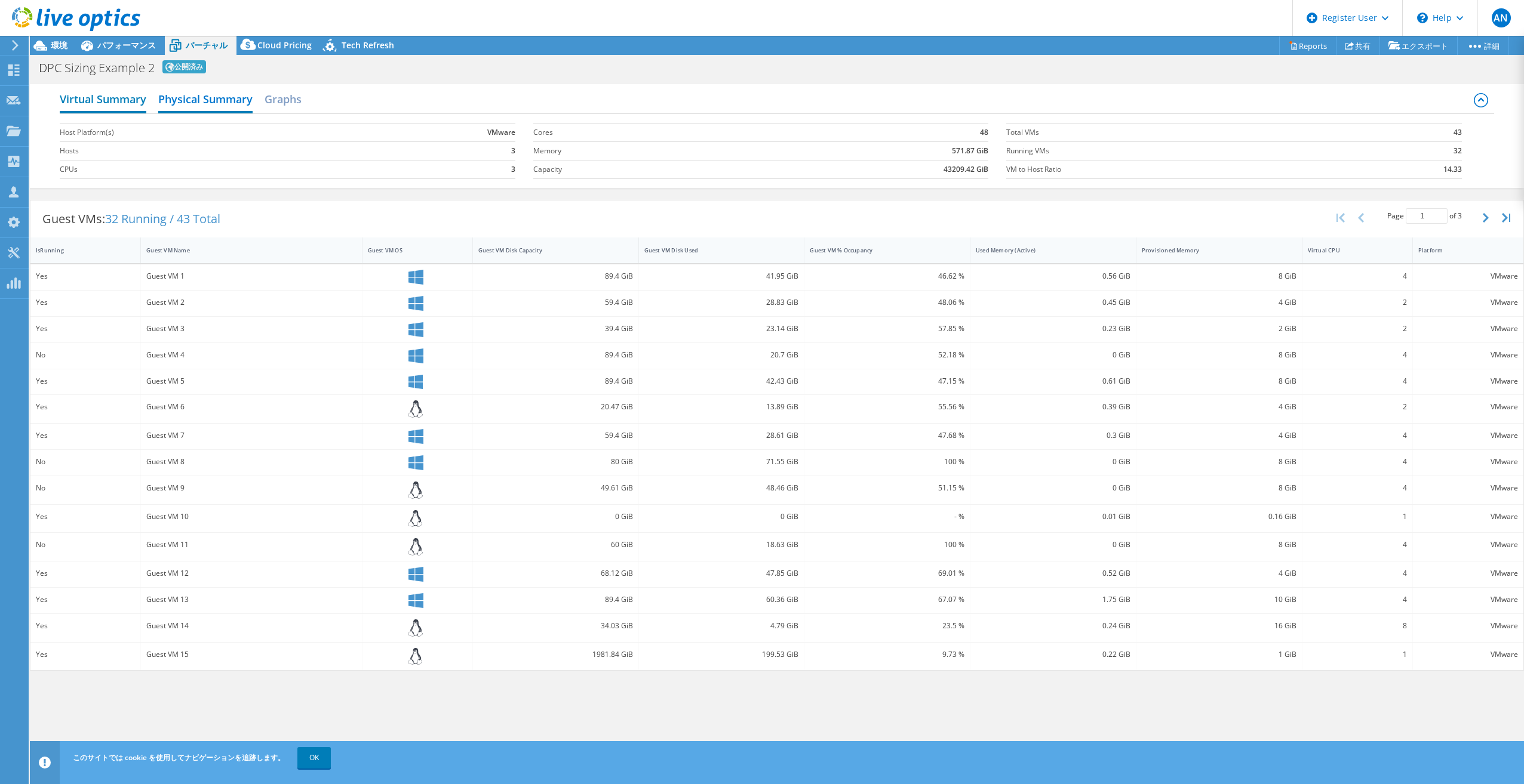
click at [122, 100] on h2 "Virtual Summary" at bounding box center [103, 101] width 87 height 26
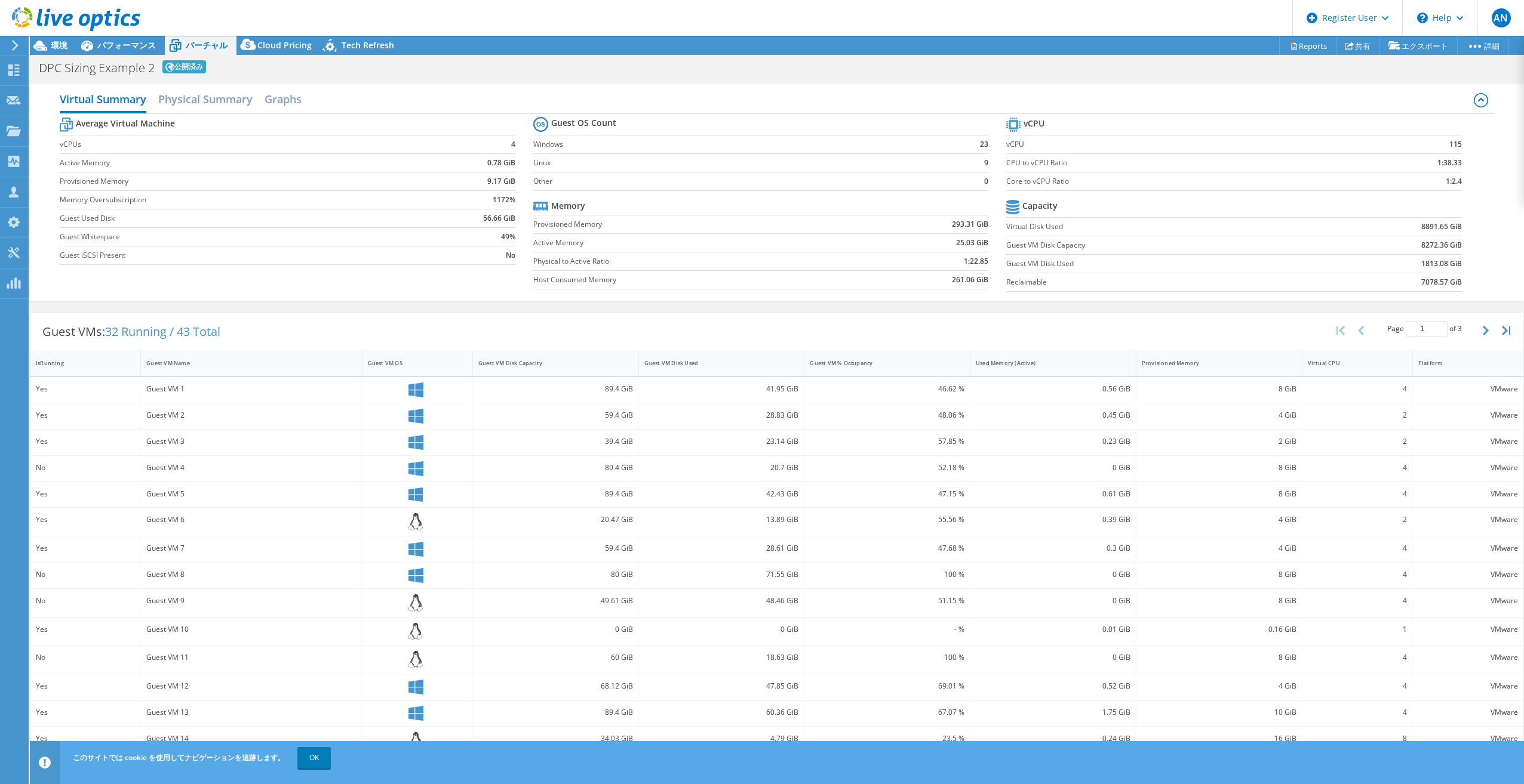
scroll to position [29, 0]
